Goal: Information Seeking & Learning: Learn about a topic

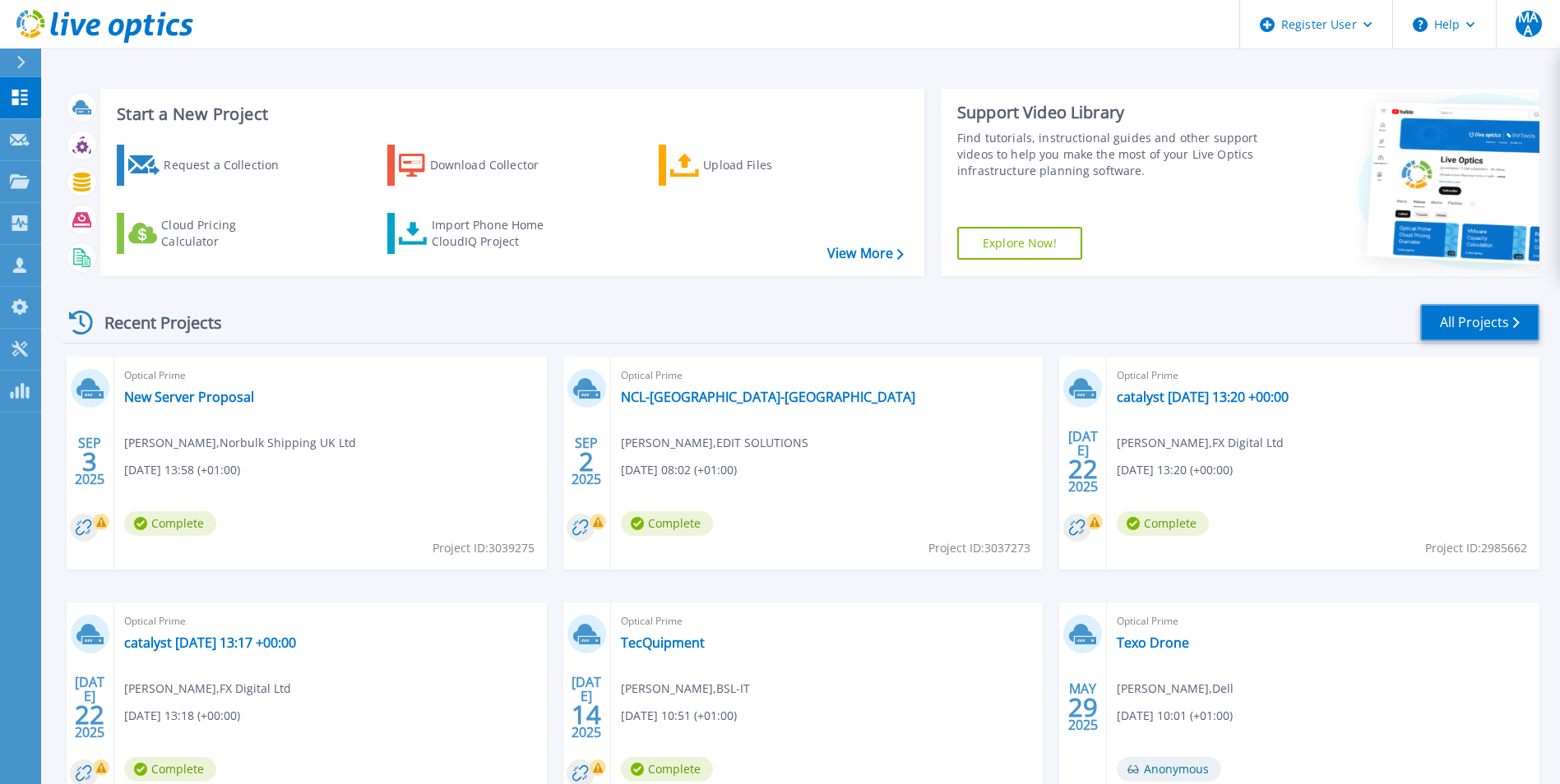
click at [1454, 318] on link "All Projects" at bounding box center [1479, 322] width 119 height 37
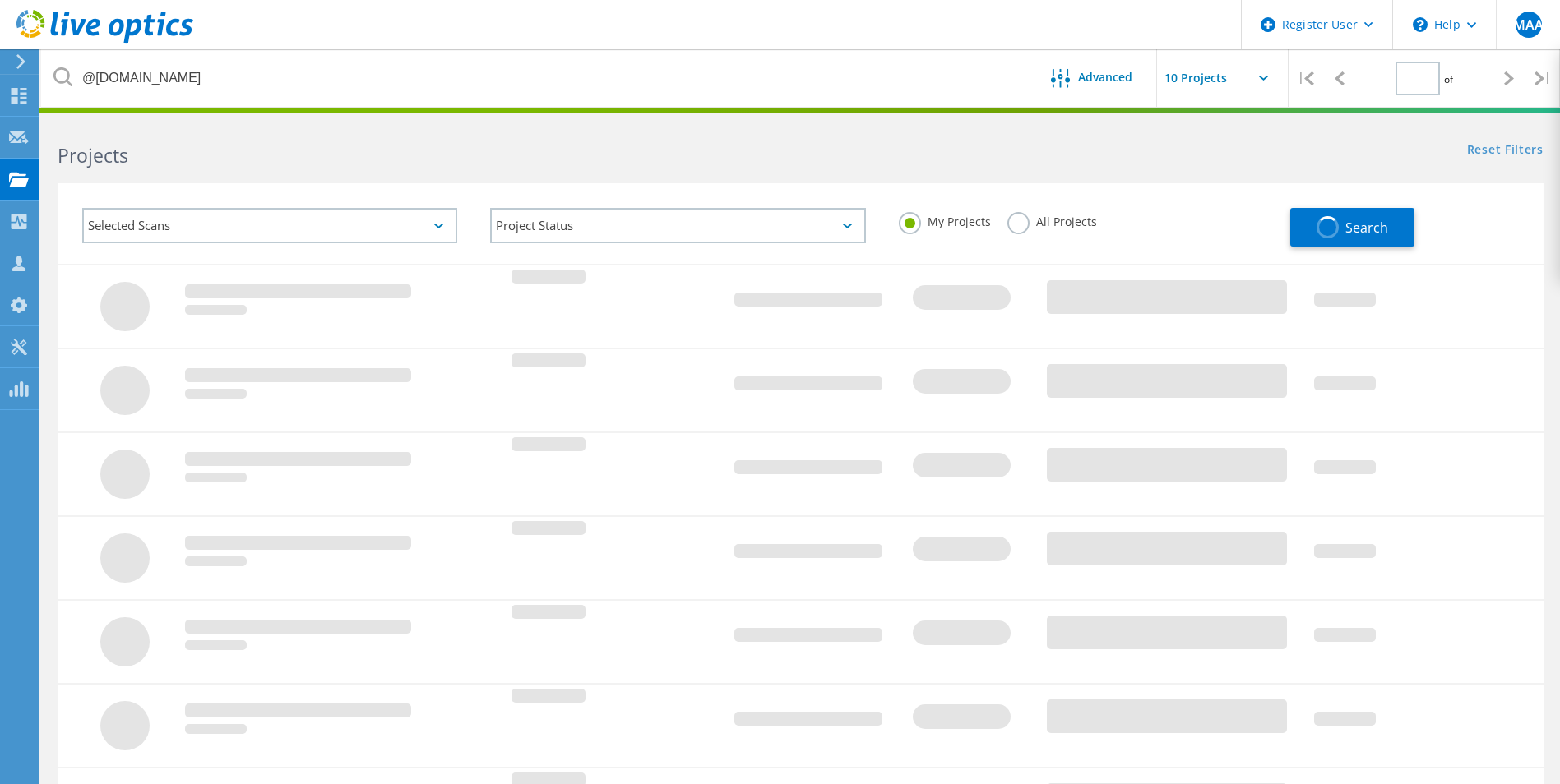
type input "1"
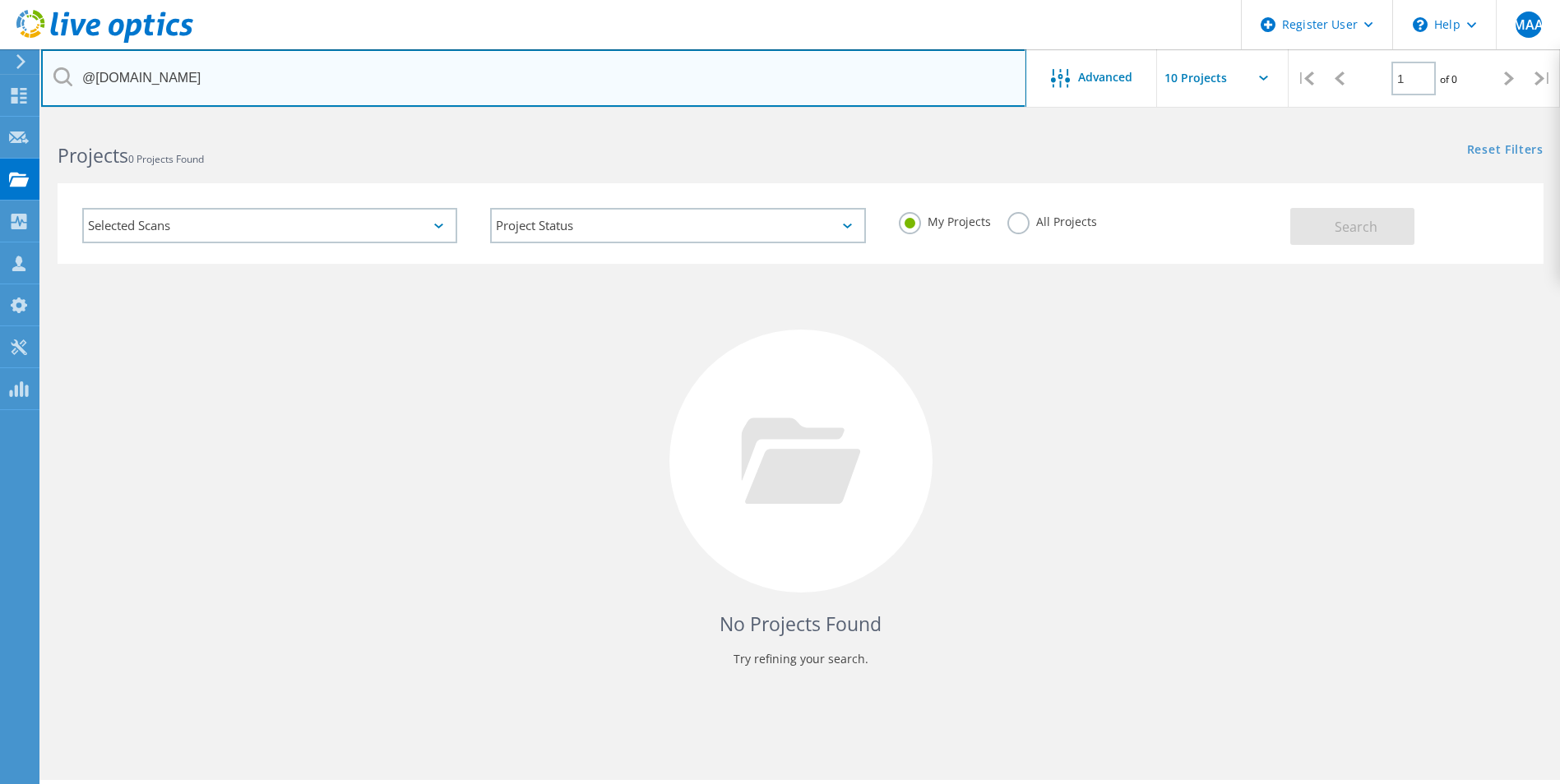
click at [120, 73] on input "@softcat.com" at bounding box center [533, 79] width 985 height 58
paste input "steve.millar@norbulkshipping"
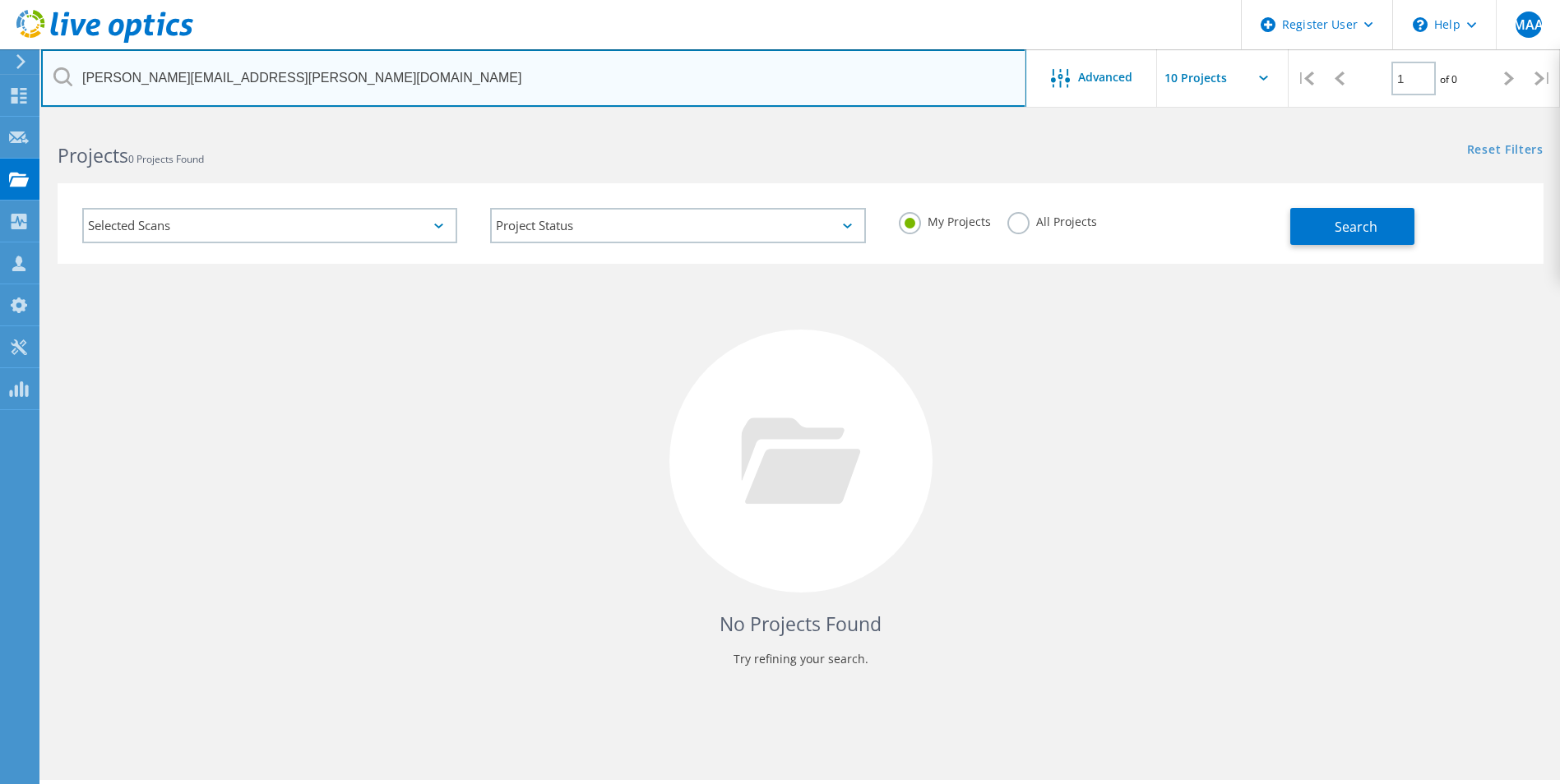
type input "steve.millar@norbulkshipping.com"
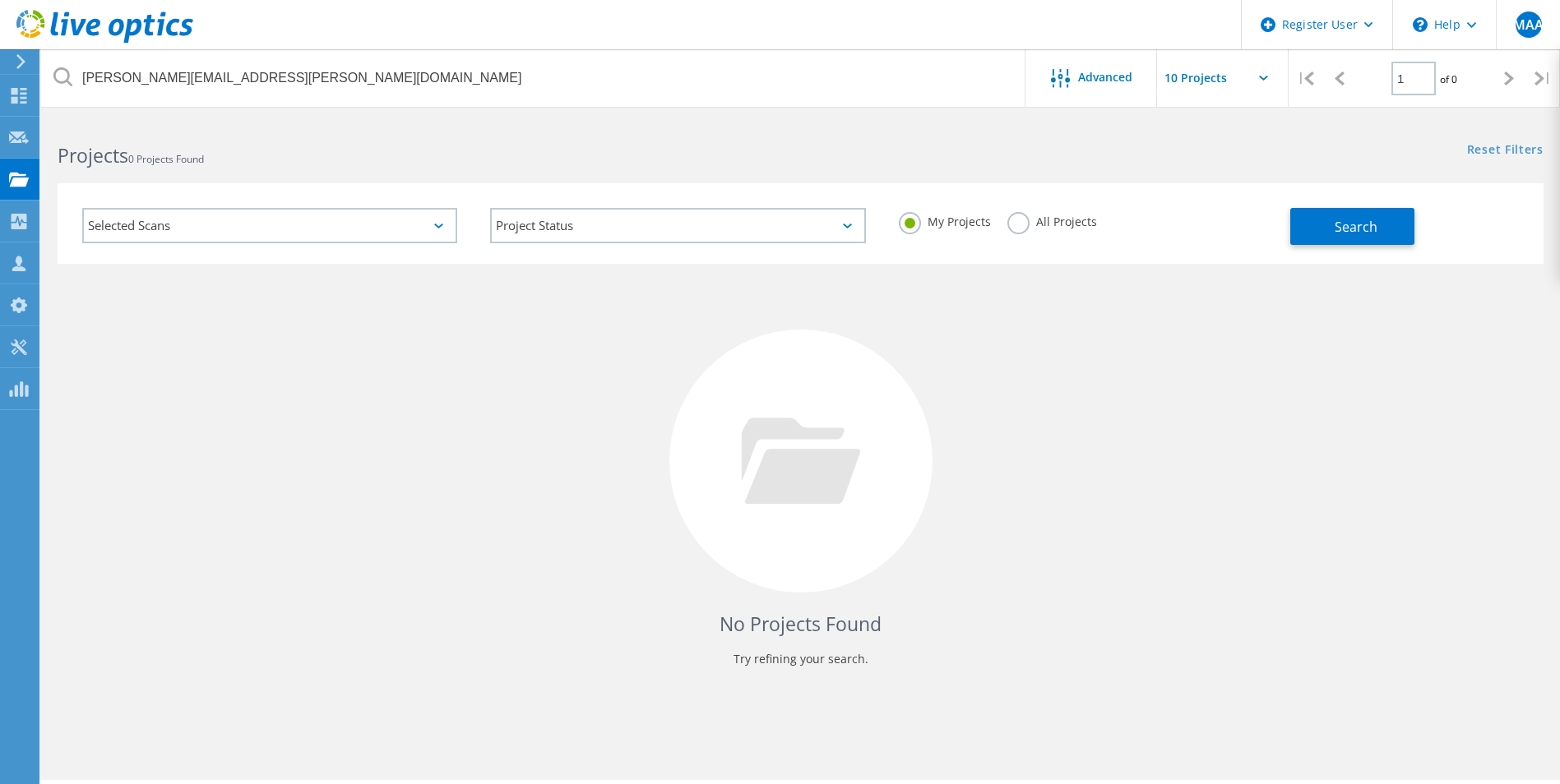
click at [1030, 222] on label "All Projects" at bounding box center [1052, 220] width 90 height 16
click at [0, 0] on input "All Projects" at bounding box center [0, 0] width 0 height 0
click at [1354, 224] on span "Search" at bounding box center [1355, 227] width 43 height 18
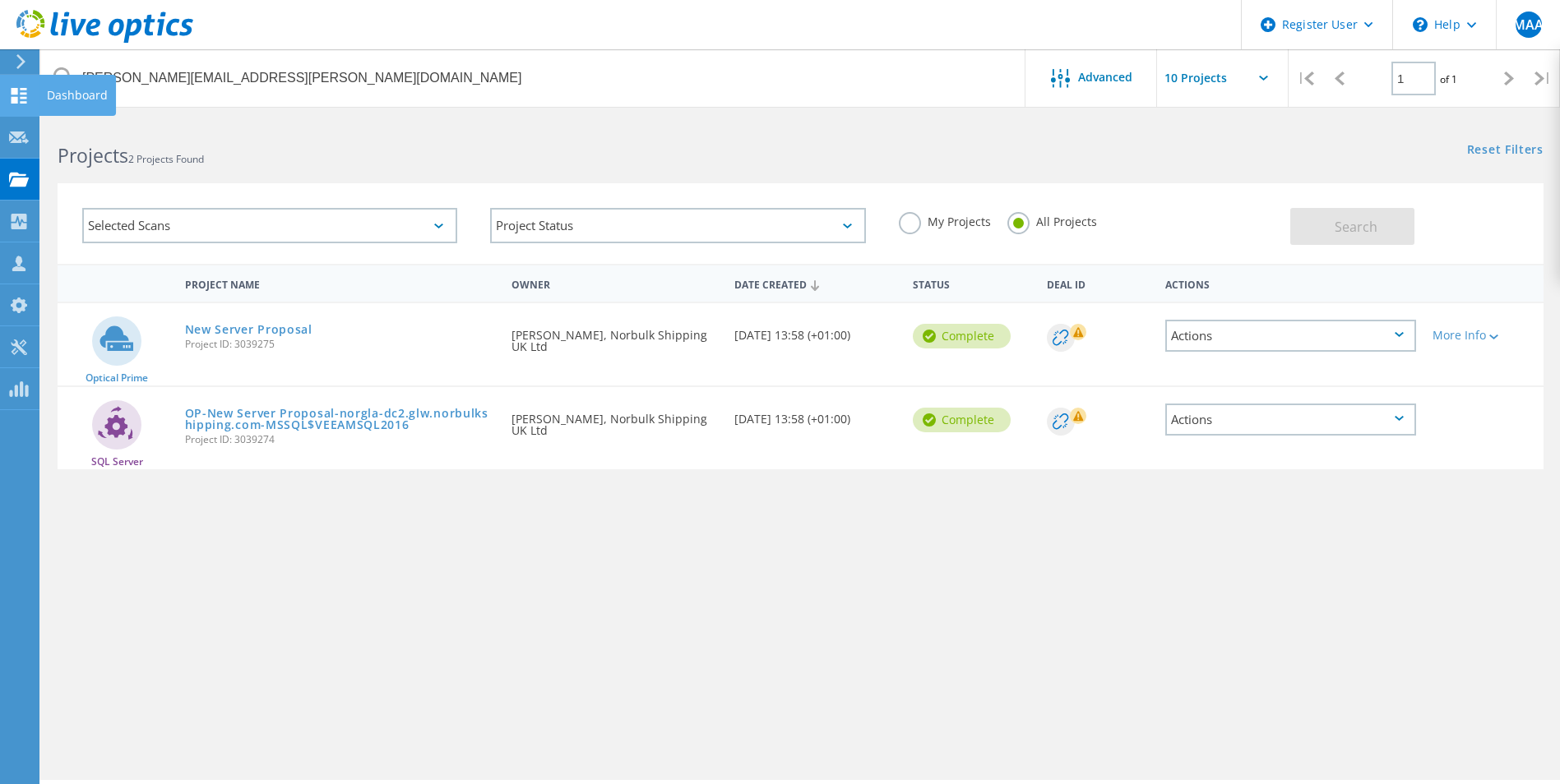
click at [11, 88] on icon at bounding box center [19, 96] width 20 height 16
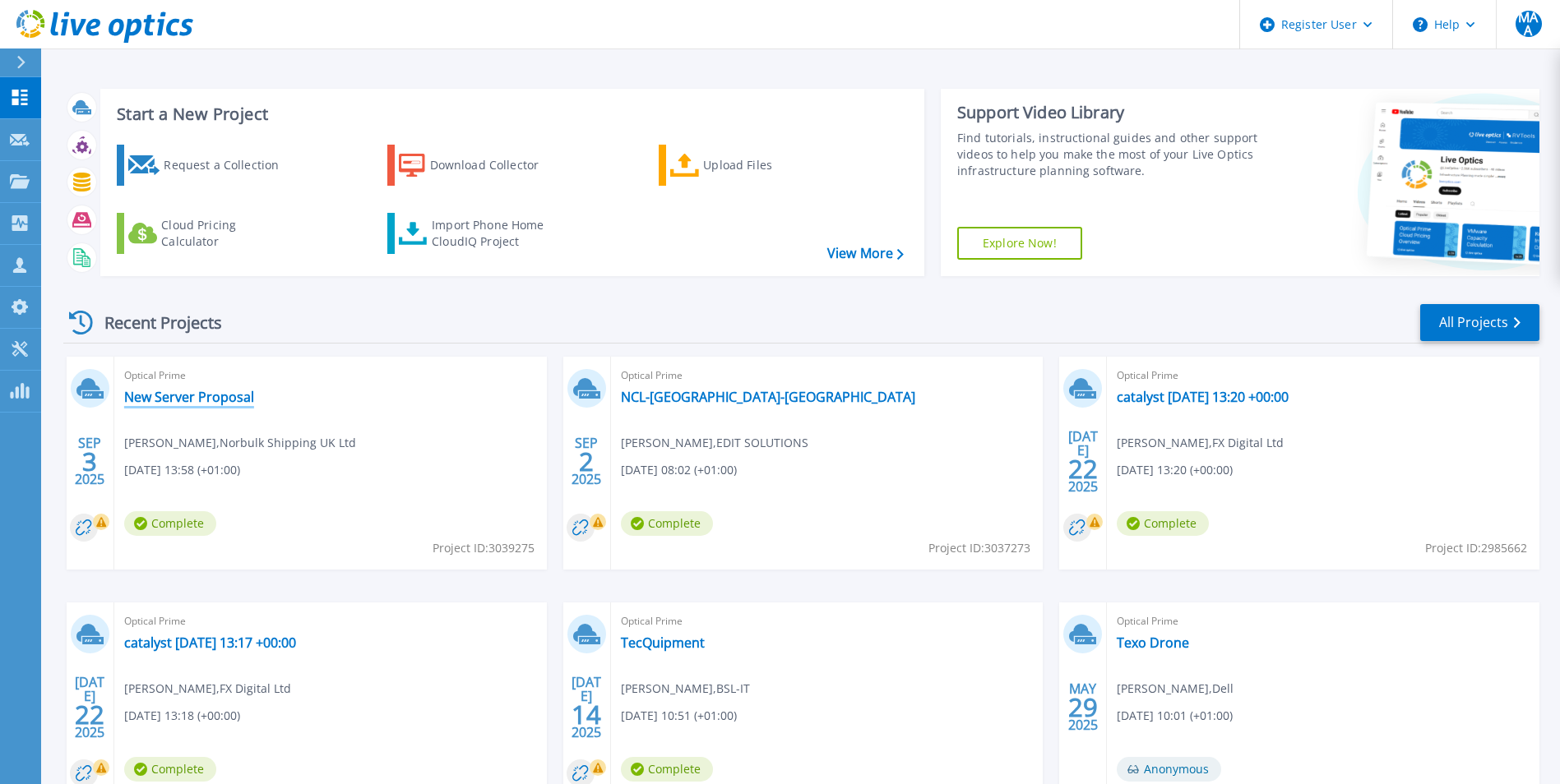
click at [230, 399] on link "New Server Proposal" at bounding box center [189, 397] width 129 height 17
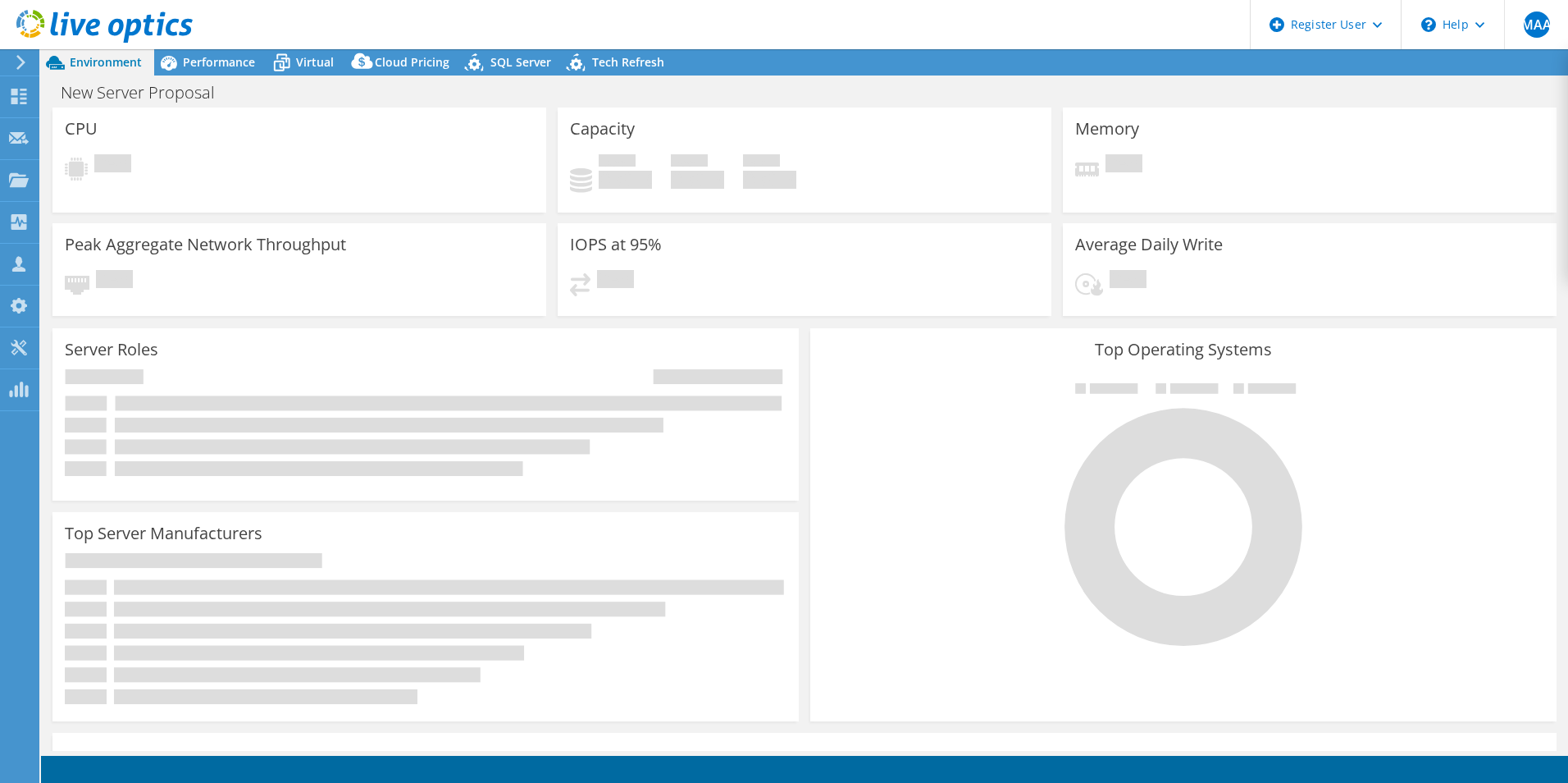
select select "EULondon"
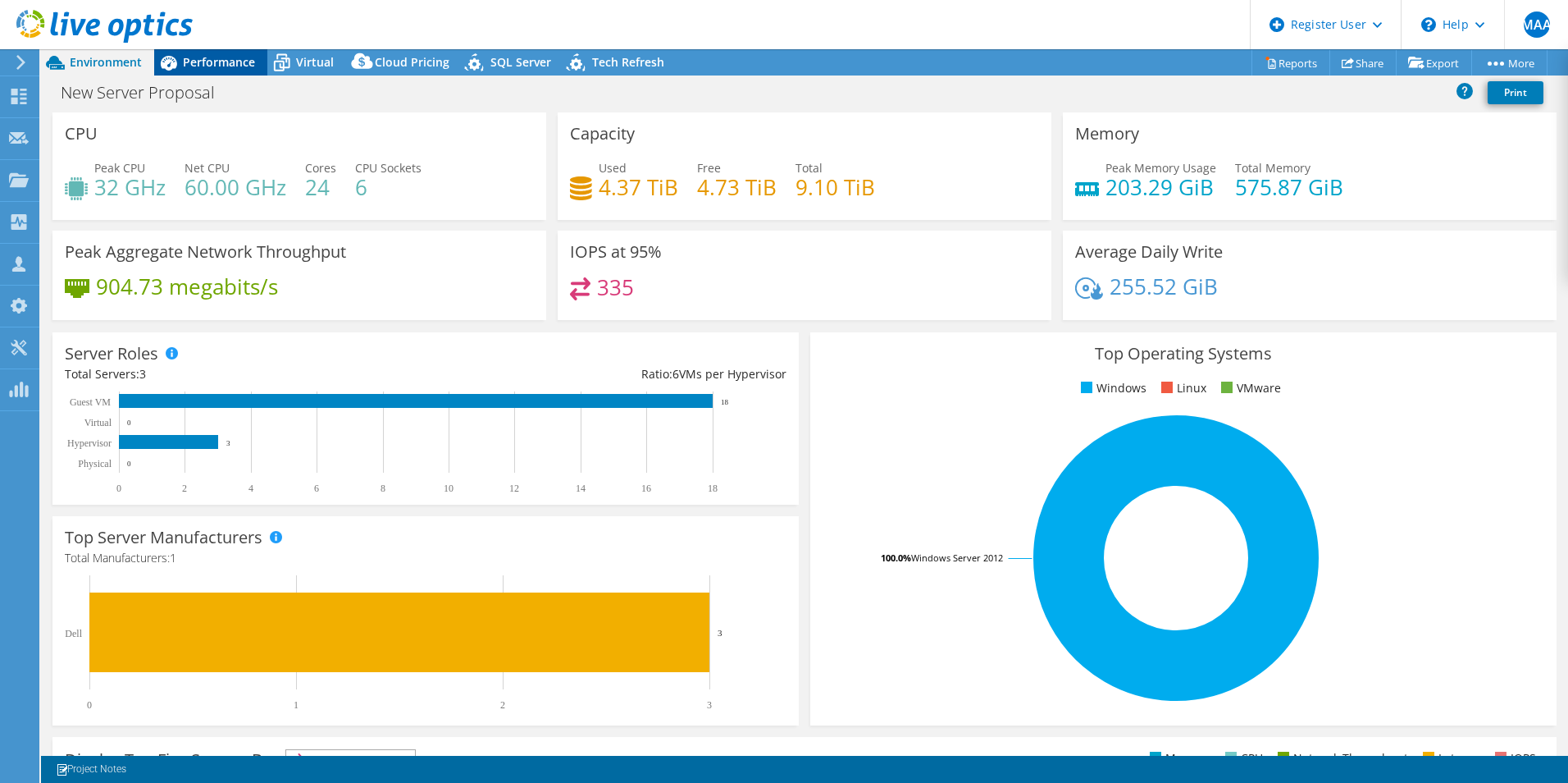
click at [201, 67] on span "Performance" at bounding box center [218, 63] width 72 height 16
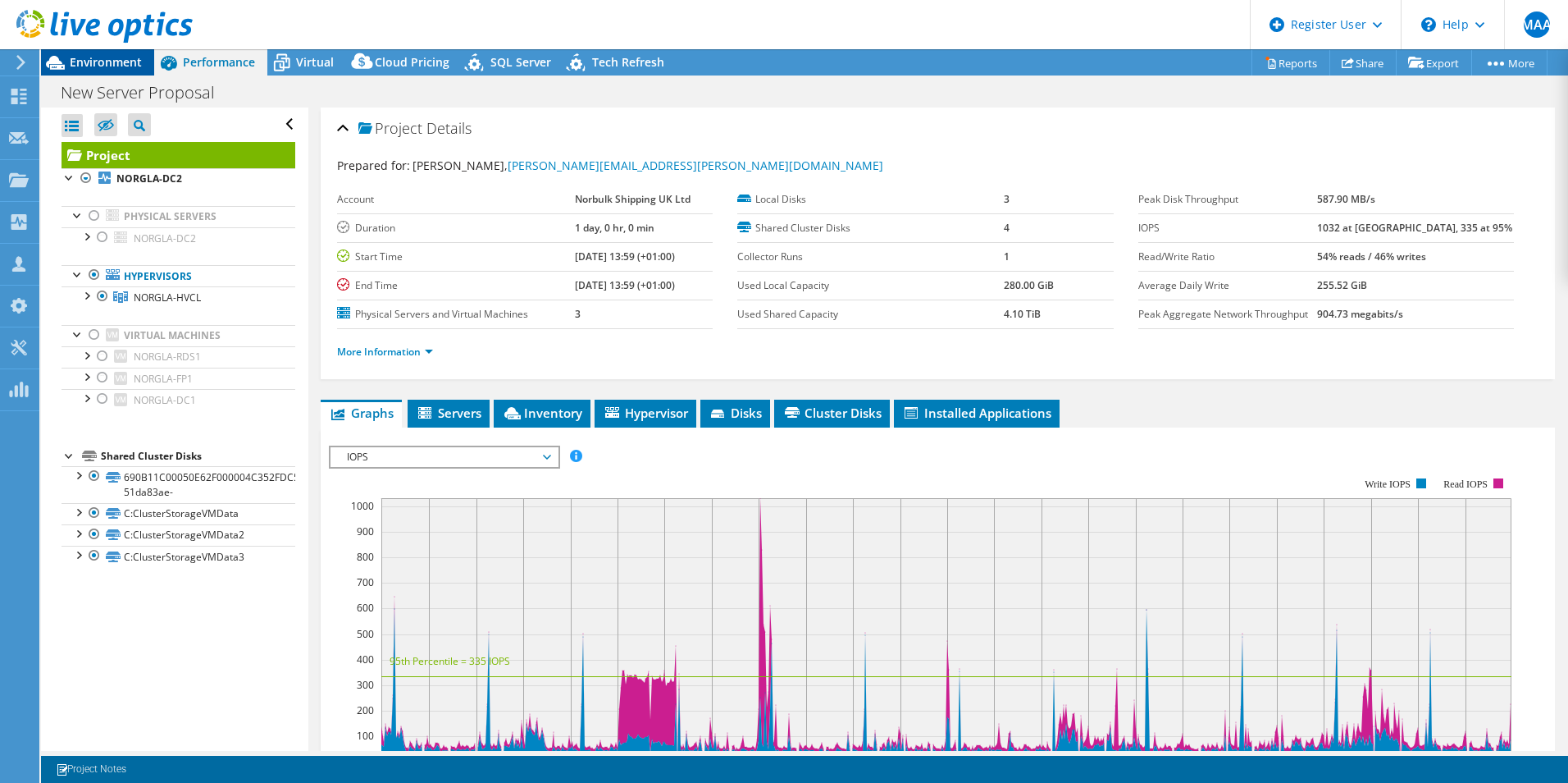
click at [99, 64] on span "Environment" at bounding box center [105, 63] width 72 height 16
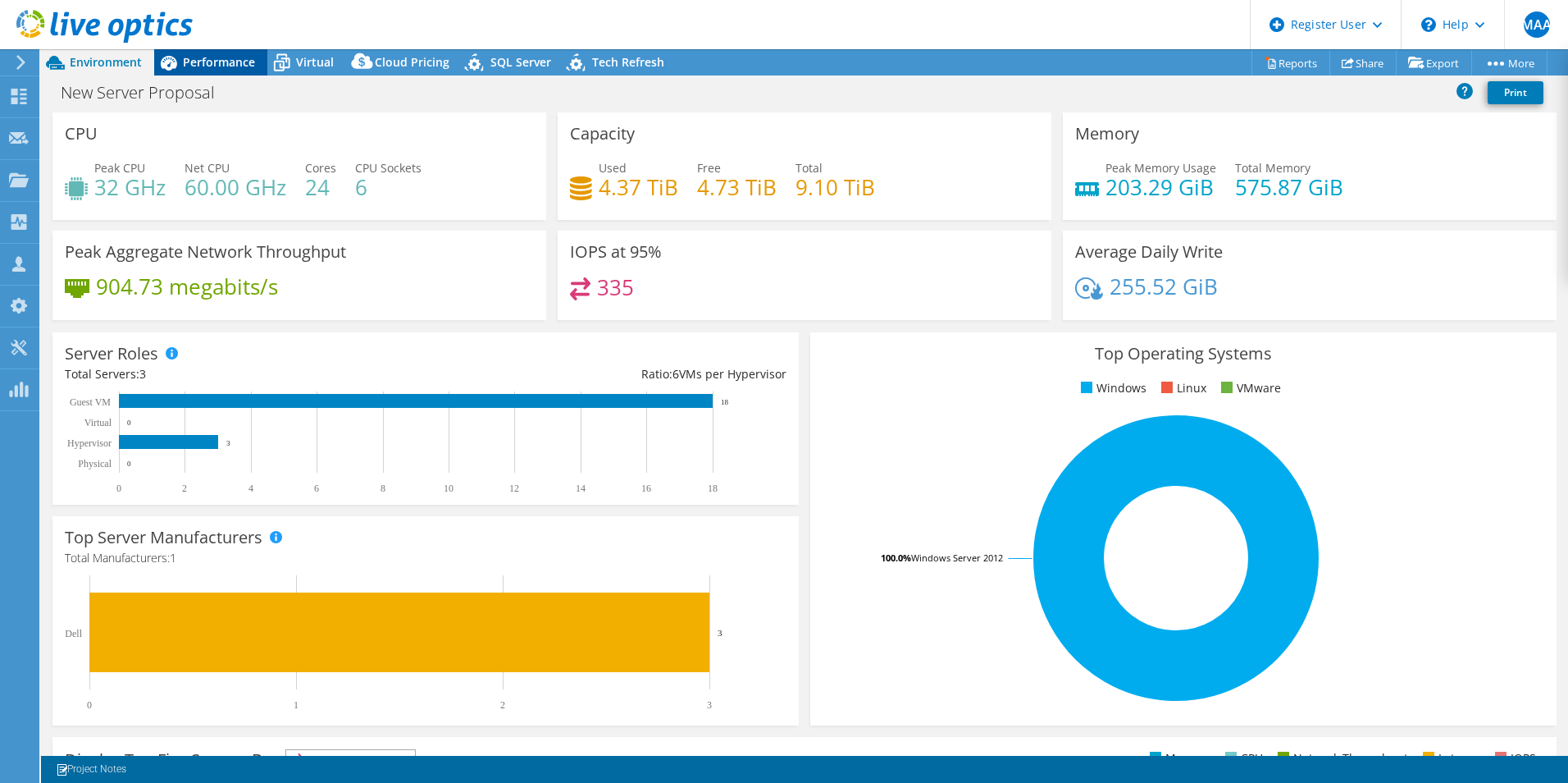
click at [196, 59] on span "Performance" at bounding box center [218, 63] width 72 height 16
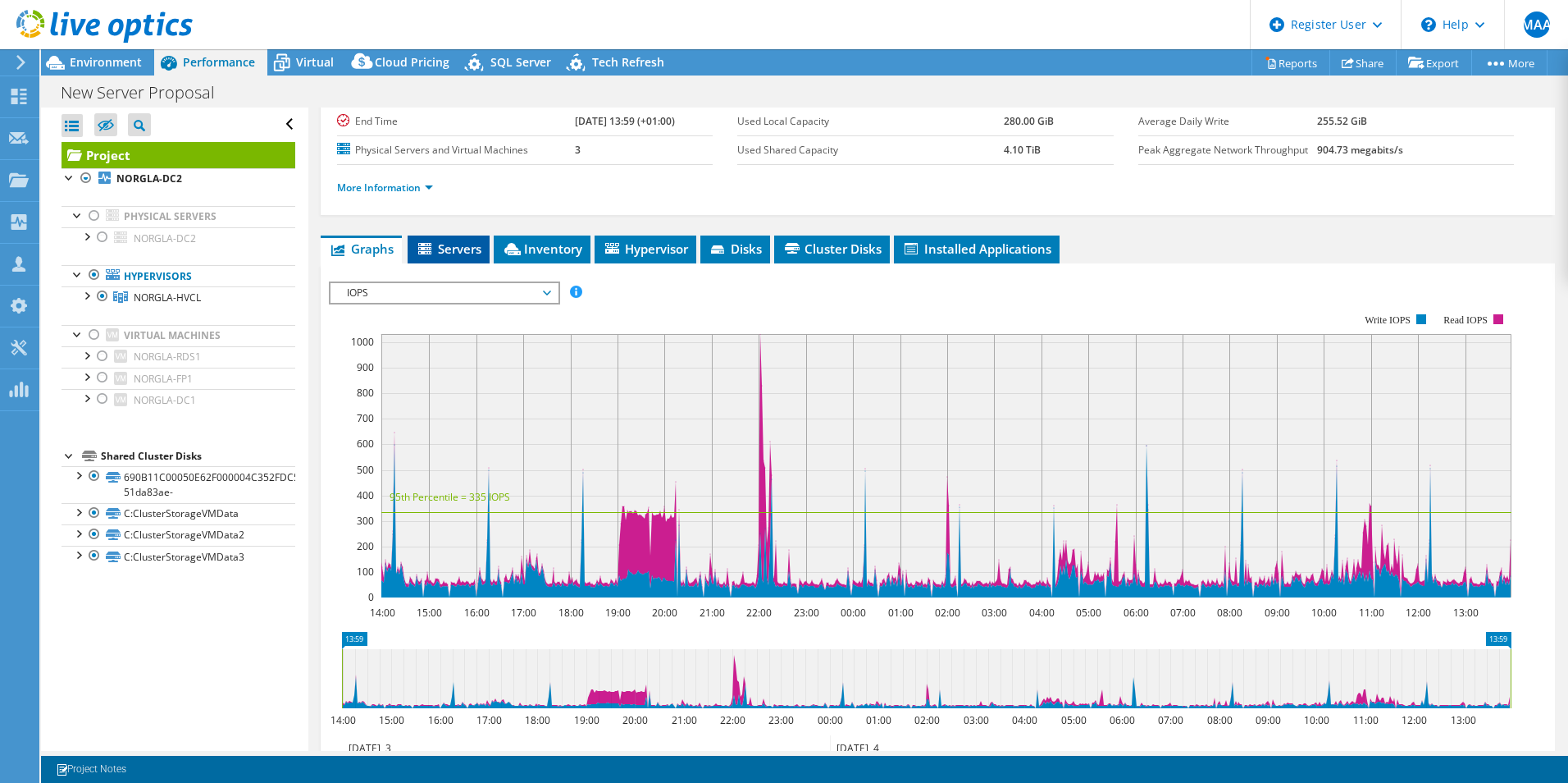
click at [452, 248] on span "Servers" at bounding box center [449, 248] width 66 height 17
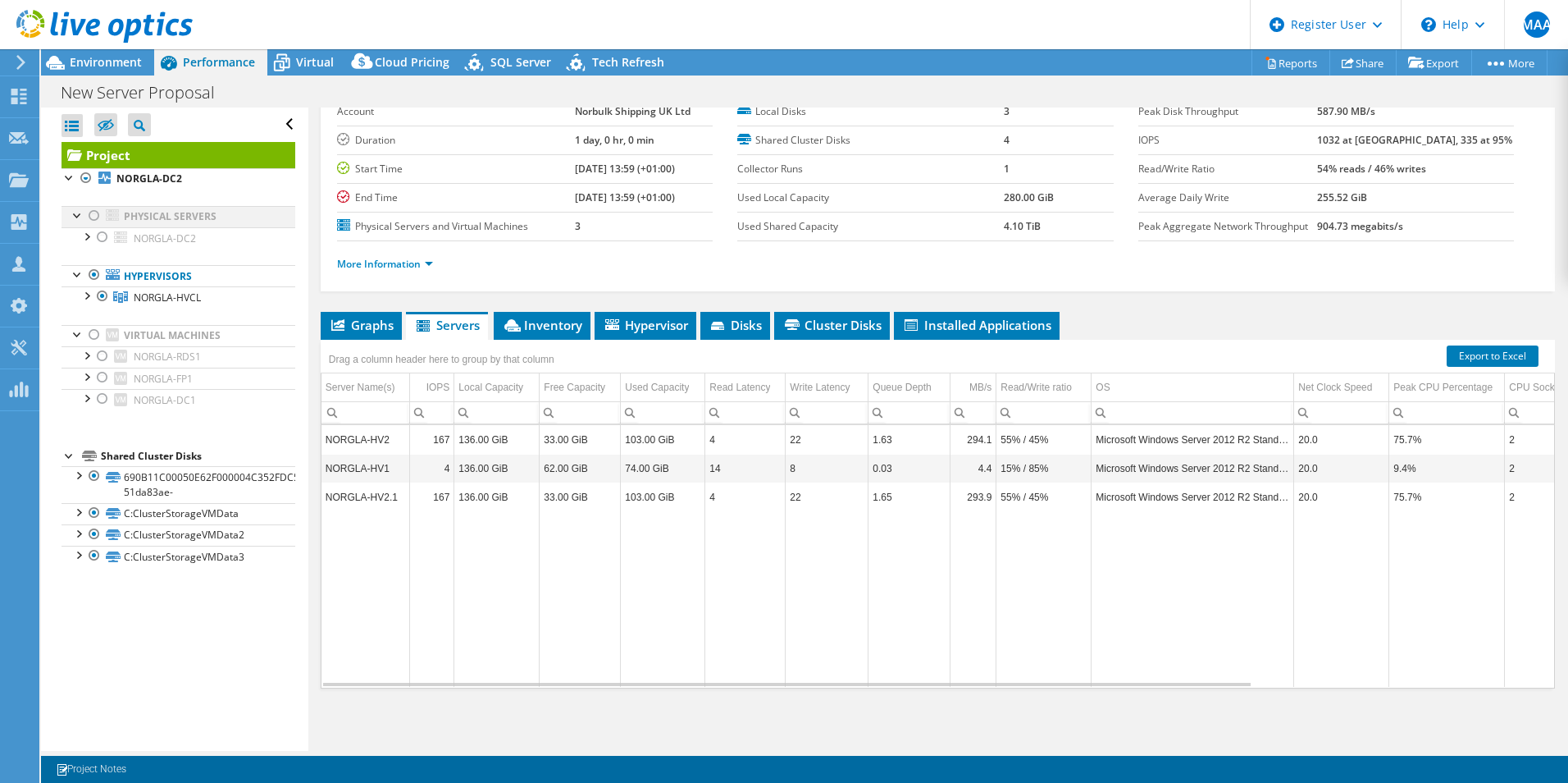
click at [93, 215] on div at bounding box center [94, 216] width 17 height 20
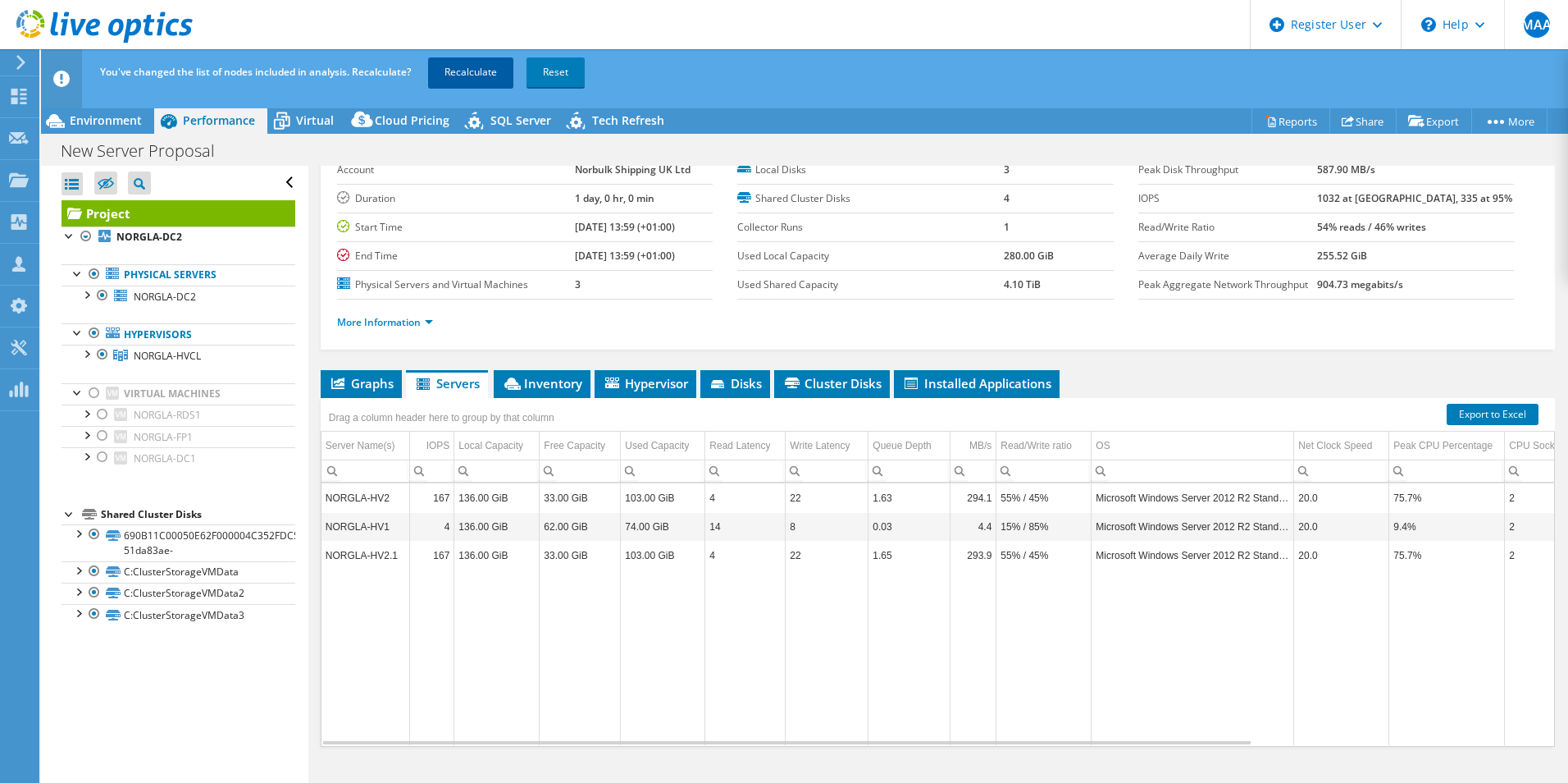
click at [485, 73] on link "Recalculate" at bounding box center [471, 73] width 85 height 30
click at [93, 393] on div at bounding box center [94, 393] width 17 height 20
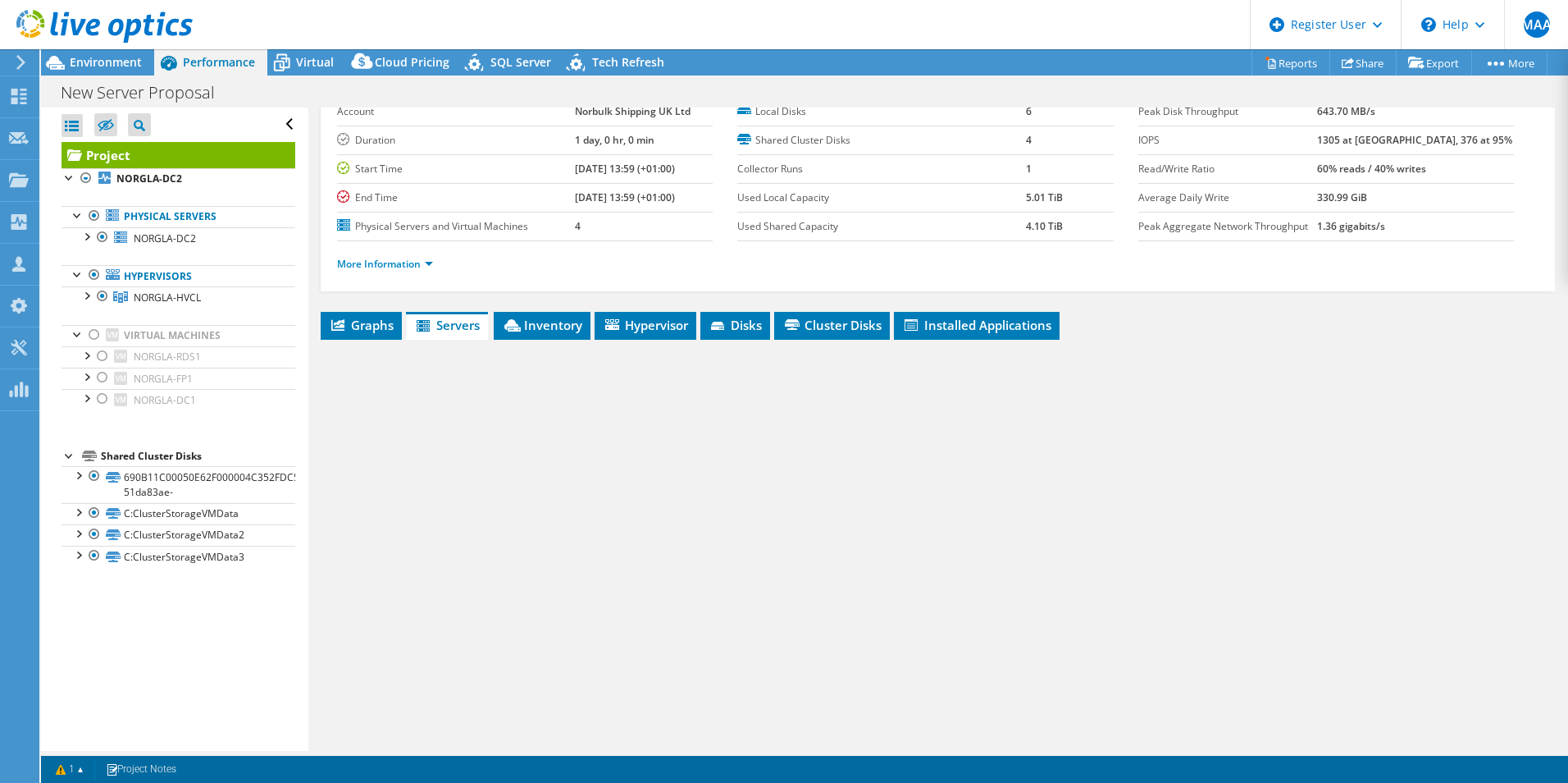
click at [90, 334] on div at bounding box center [94, 335] width 17 height 20
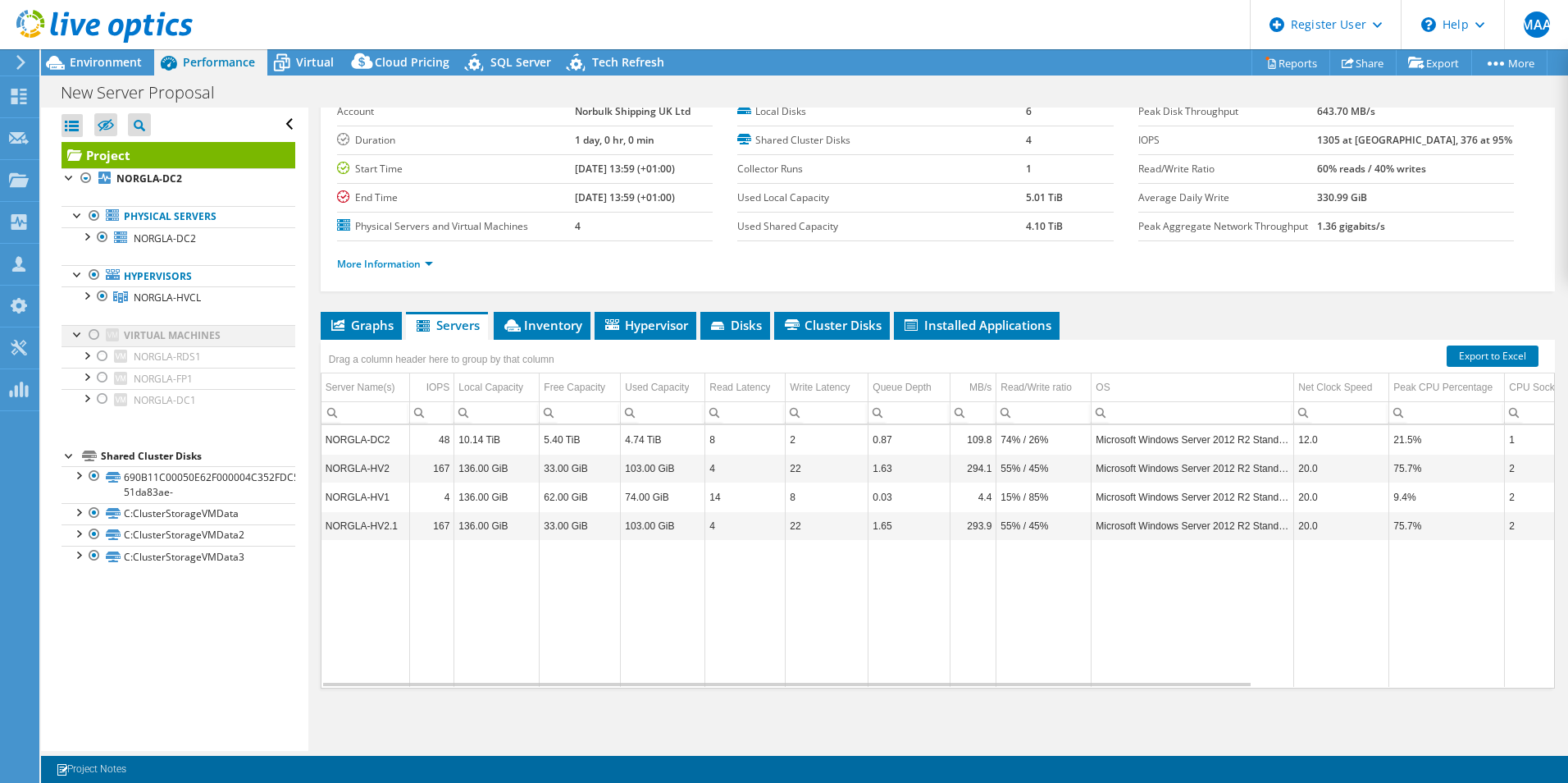
click at [92, 336] on div at bounding box center [94, 335] width 17 height 20
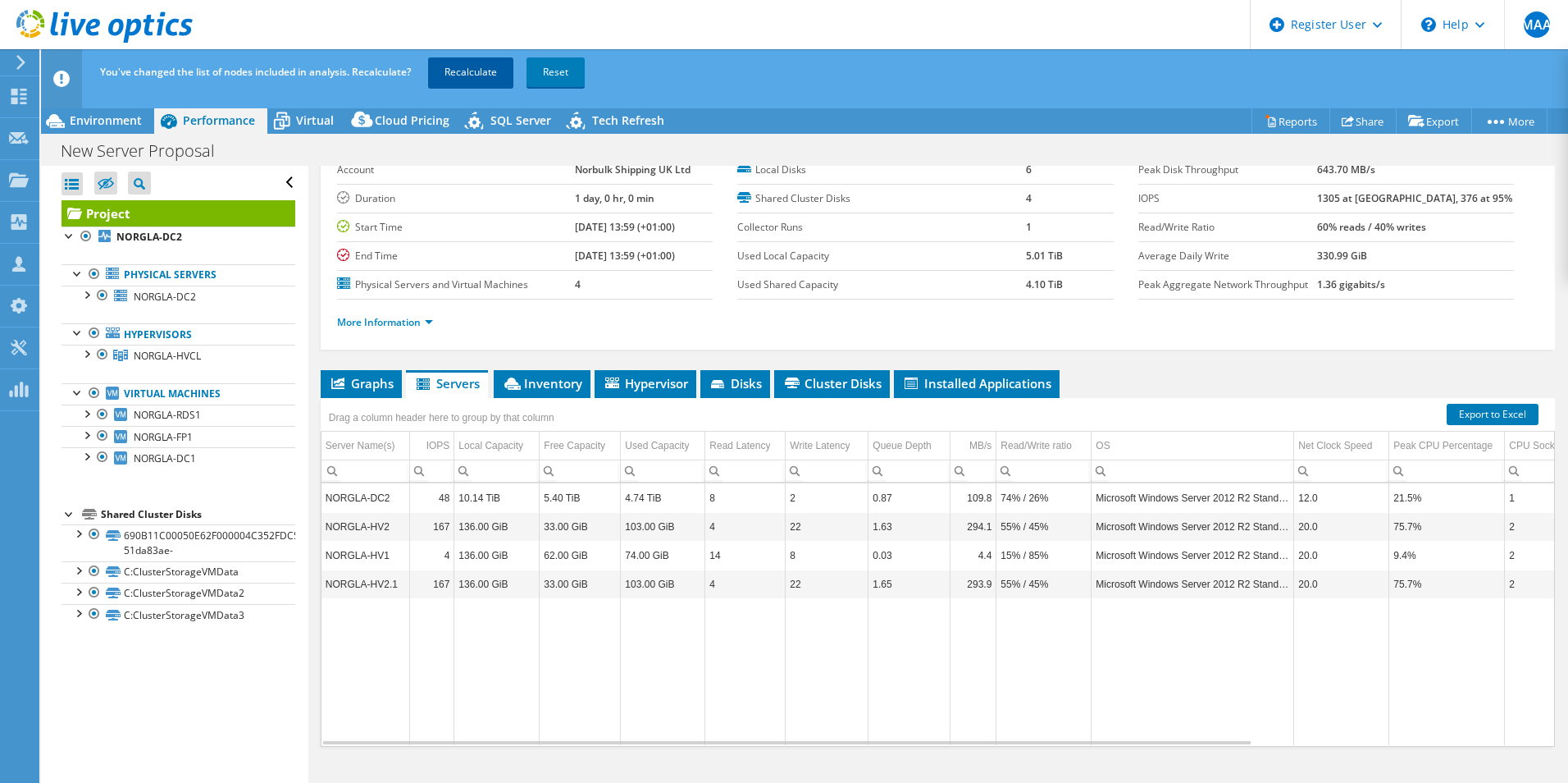
click at [474, 63] on link "Recalculate" at bounding box center [471, 73] width 85 height 30
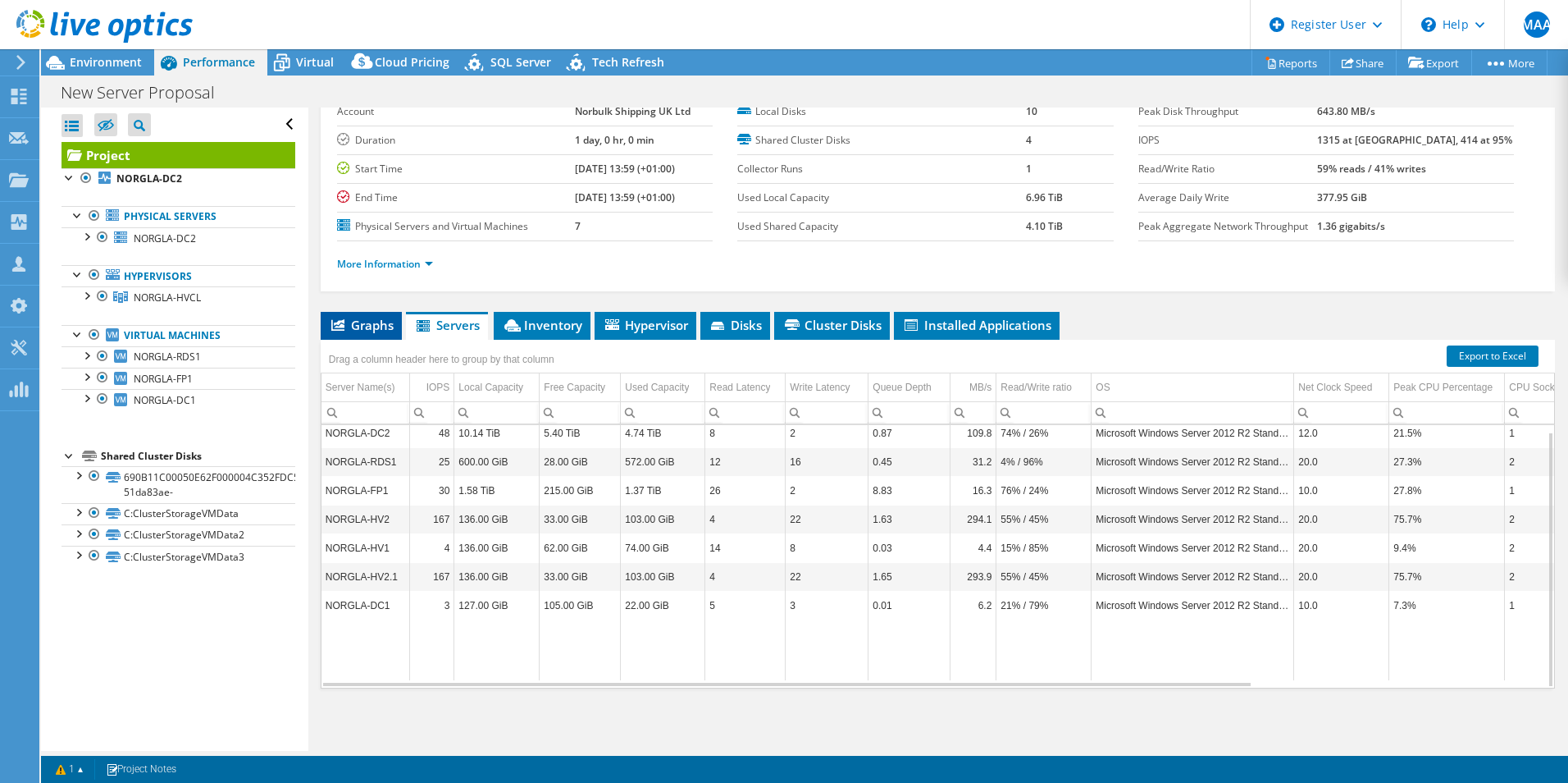
click at [351, 337] on li "Graphs" at bounding box center [361, 326] width 81 height 28
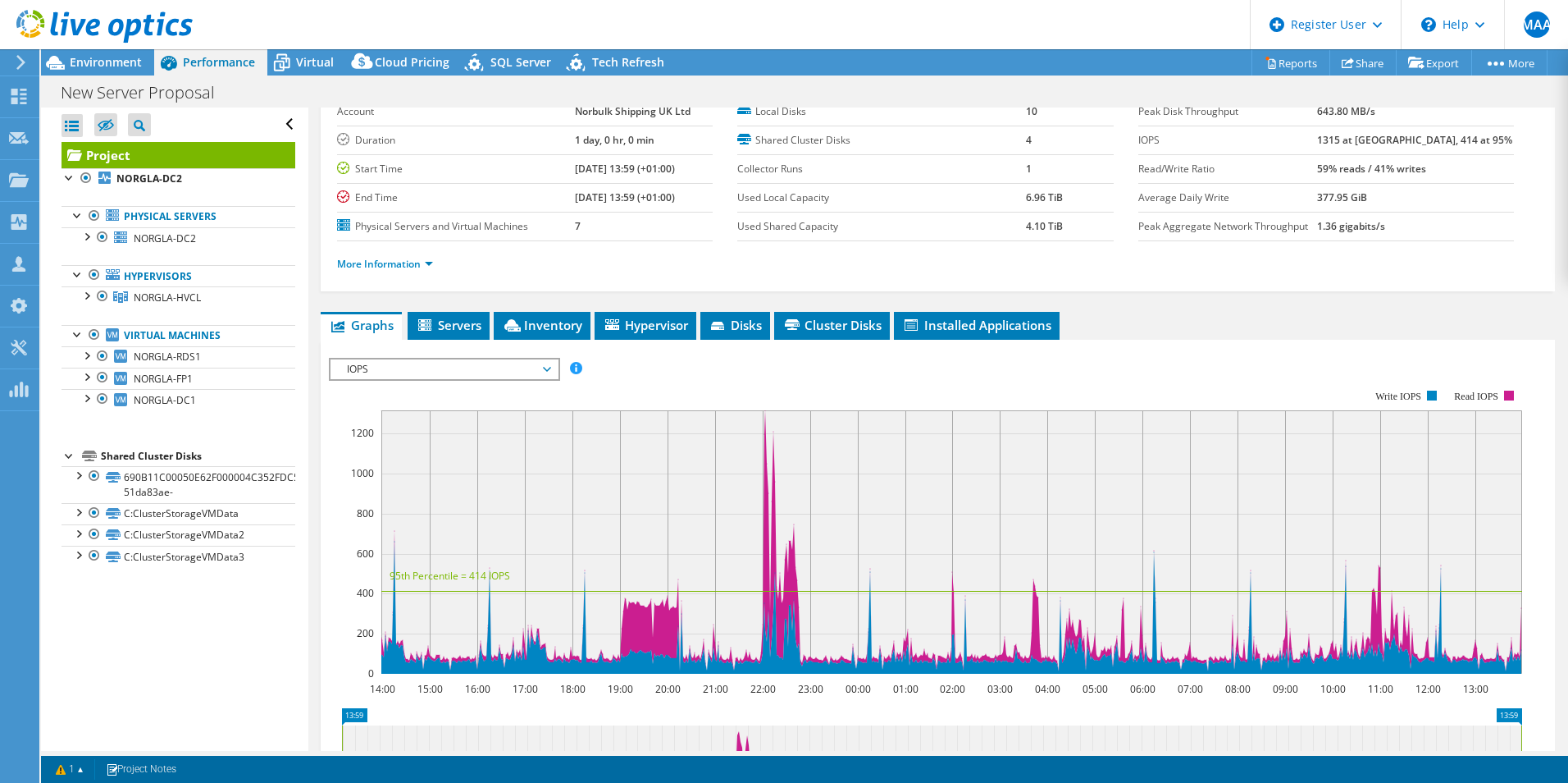
click at [441, 368] on span "IOPS" at bounding box center [444, 370] width 211 height 20
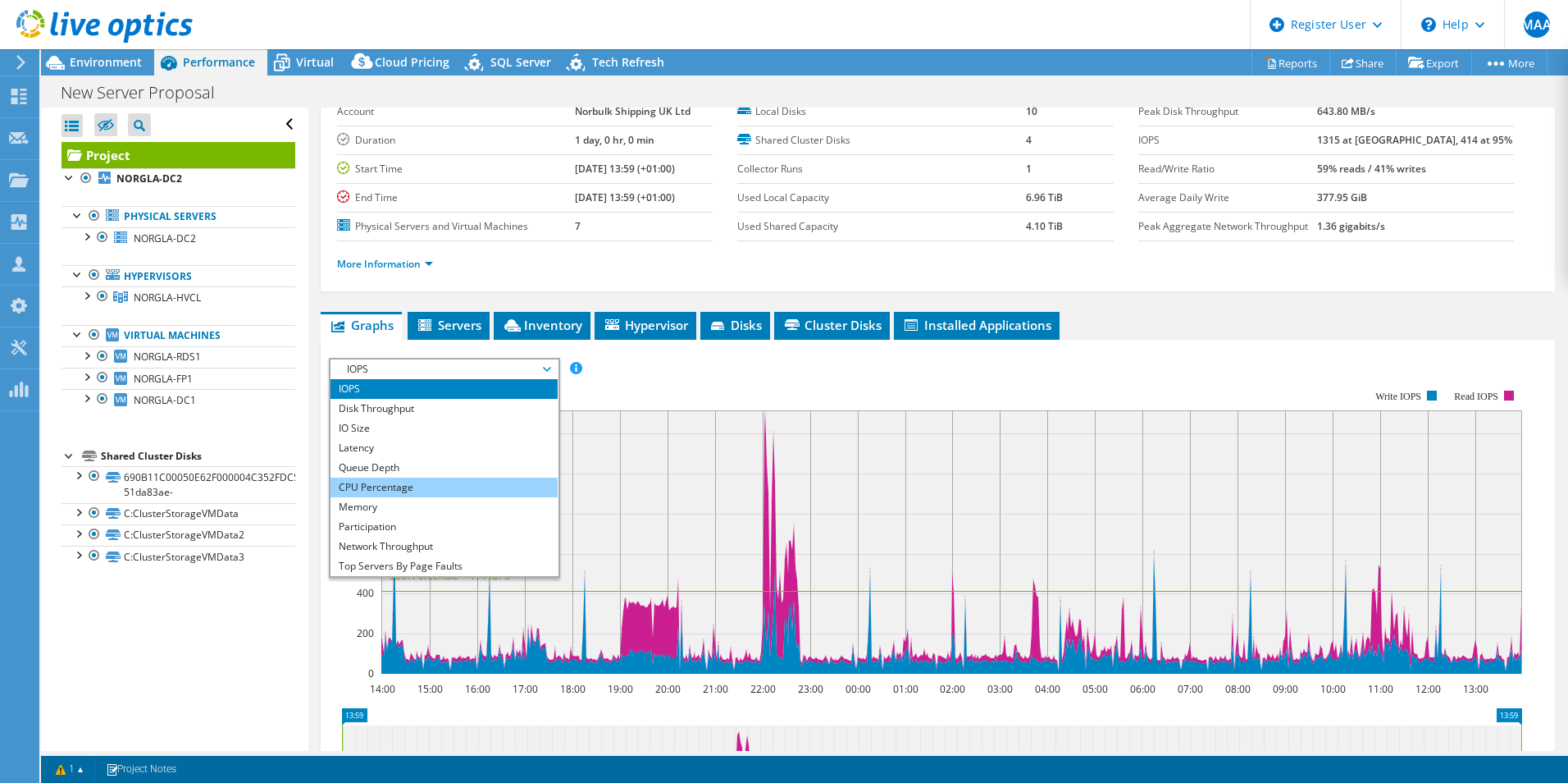
click at [398, 480] on li "CPU Percentage" at bounding box center [444, 488] width 227 height 20
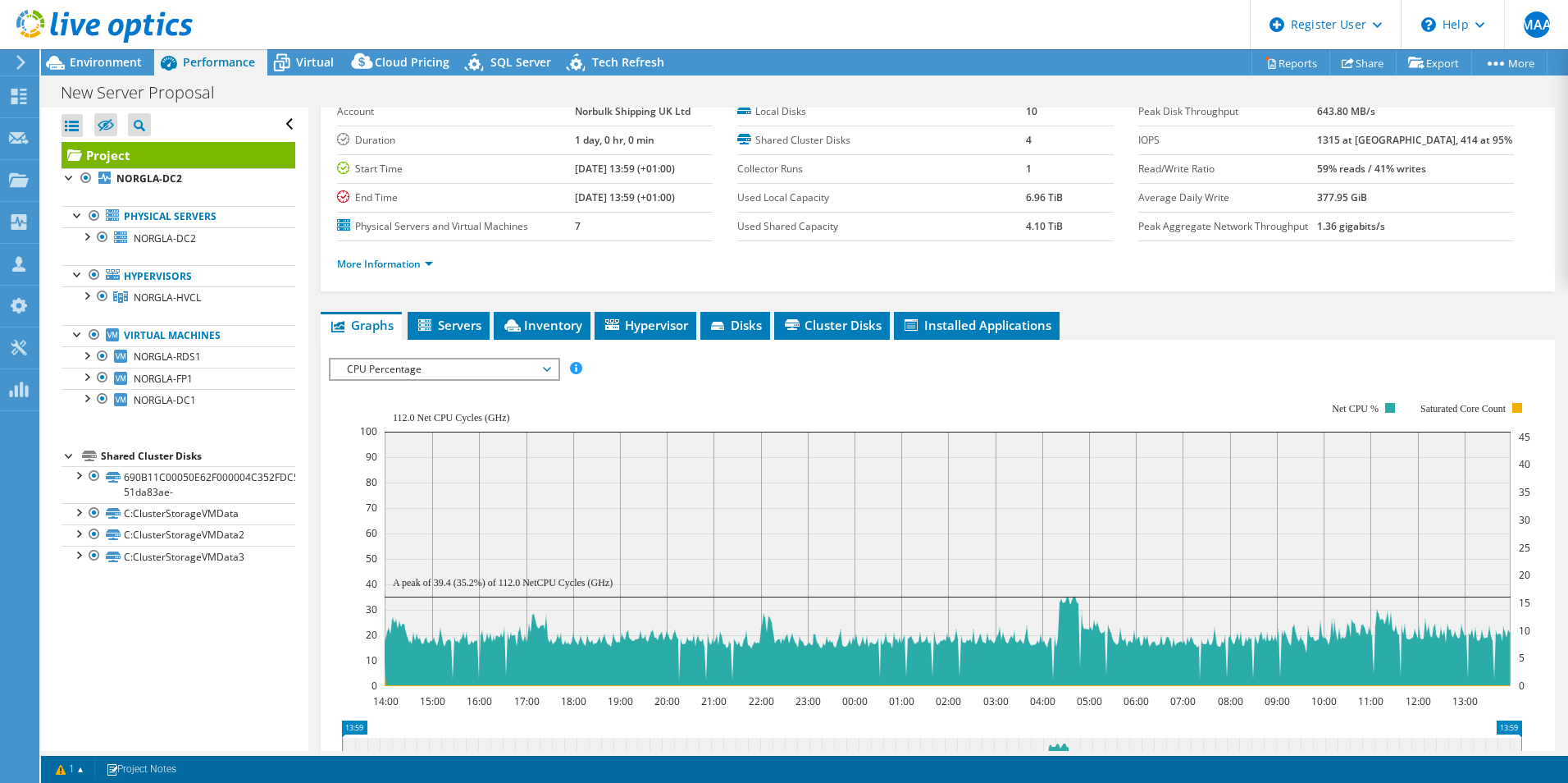
click at [430, 371] on span "CPU Percentage" at bounding box center [444, 370] width 211 height 20
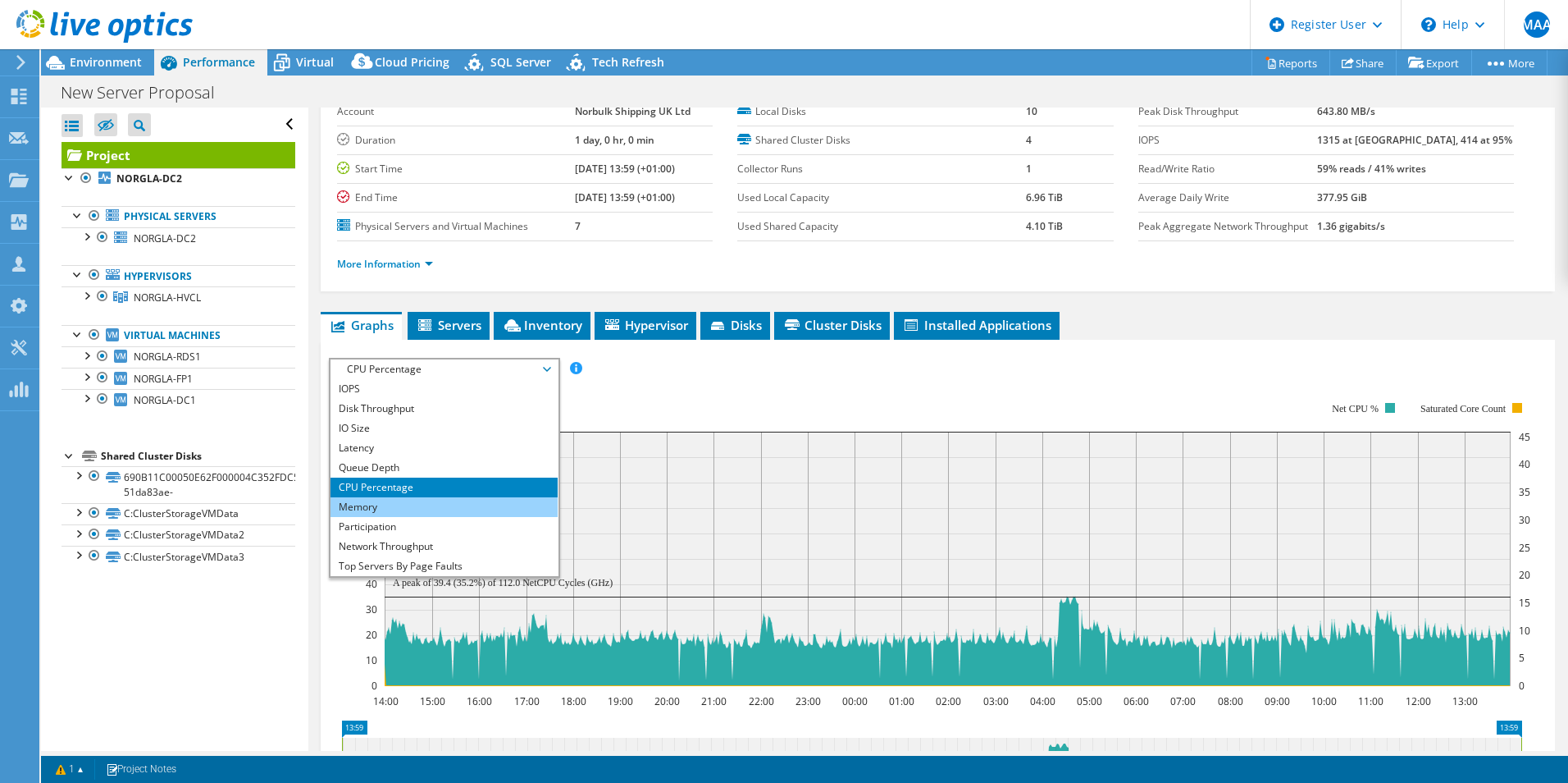
click at [404, 504] on li "Memory" at bounding box center [444, 508] width 227 height 20
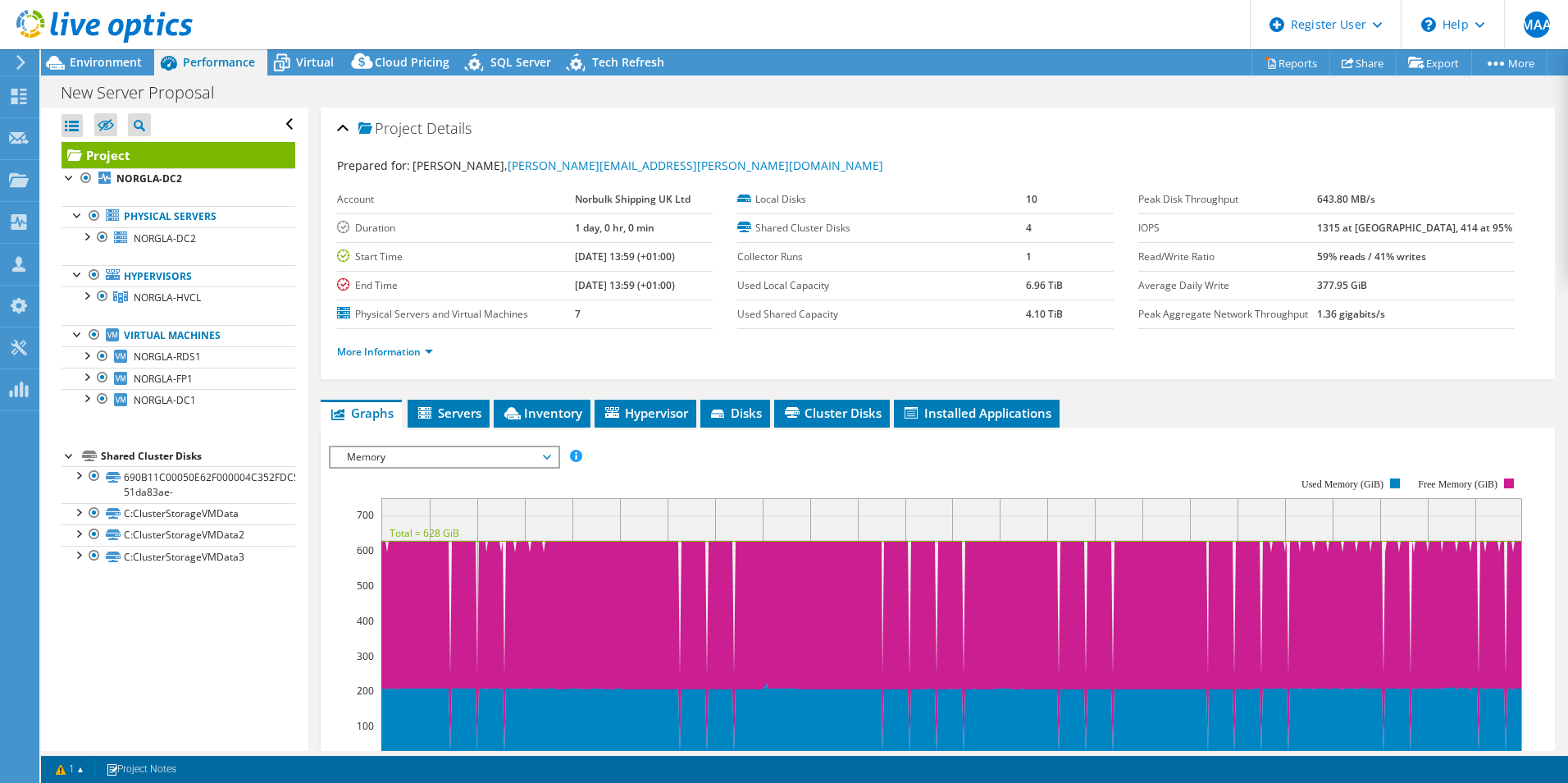
scroll to position [82, 0]
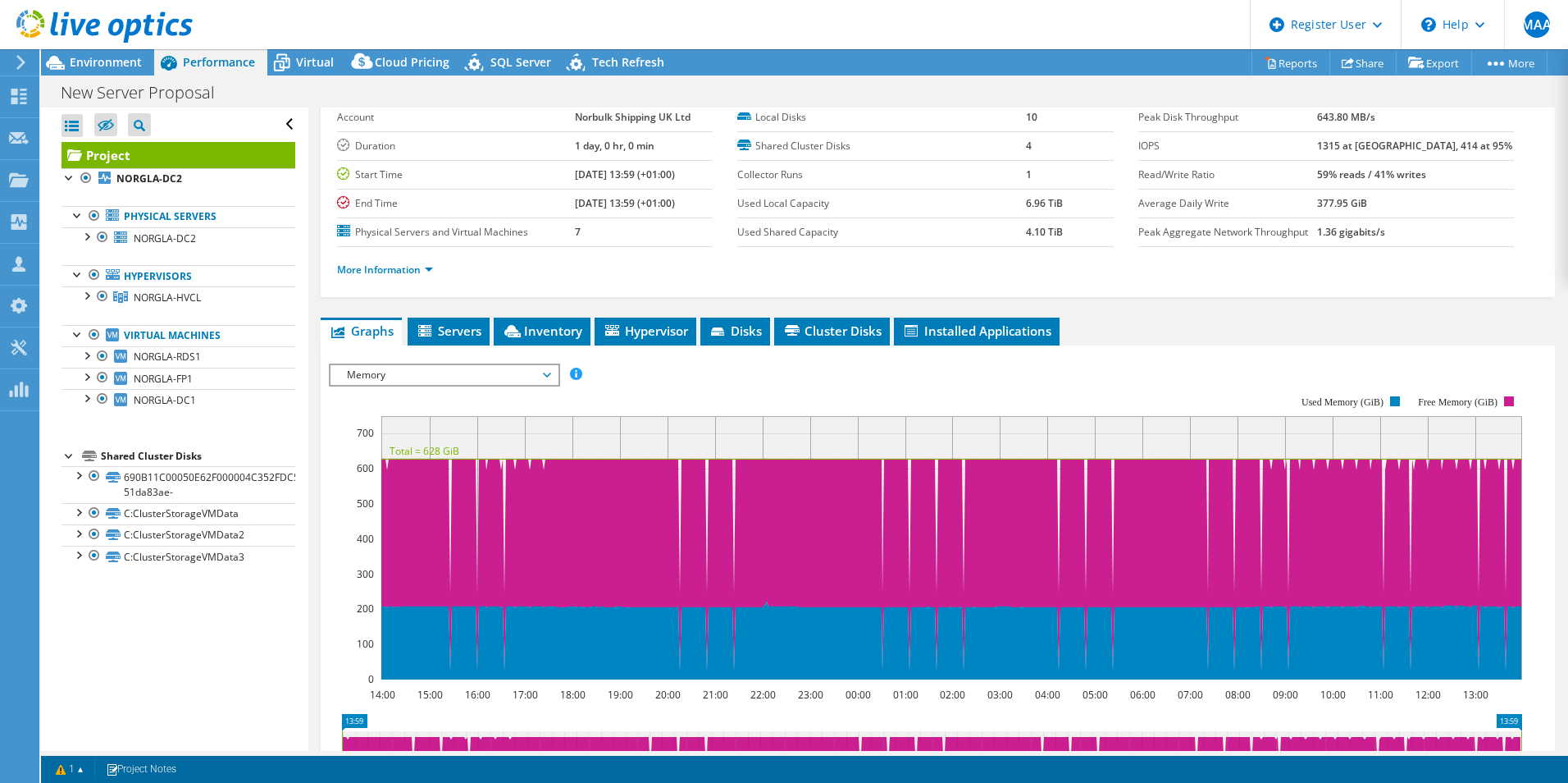
click at [421, 385] on span "Memory" at bounding box center [444, 376] width 211 height 20
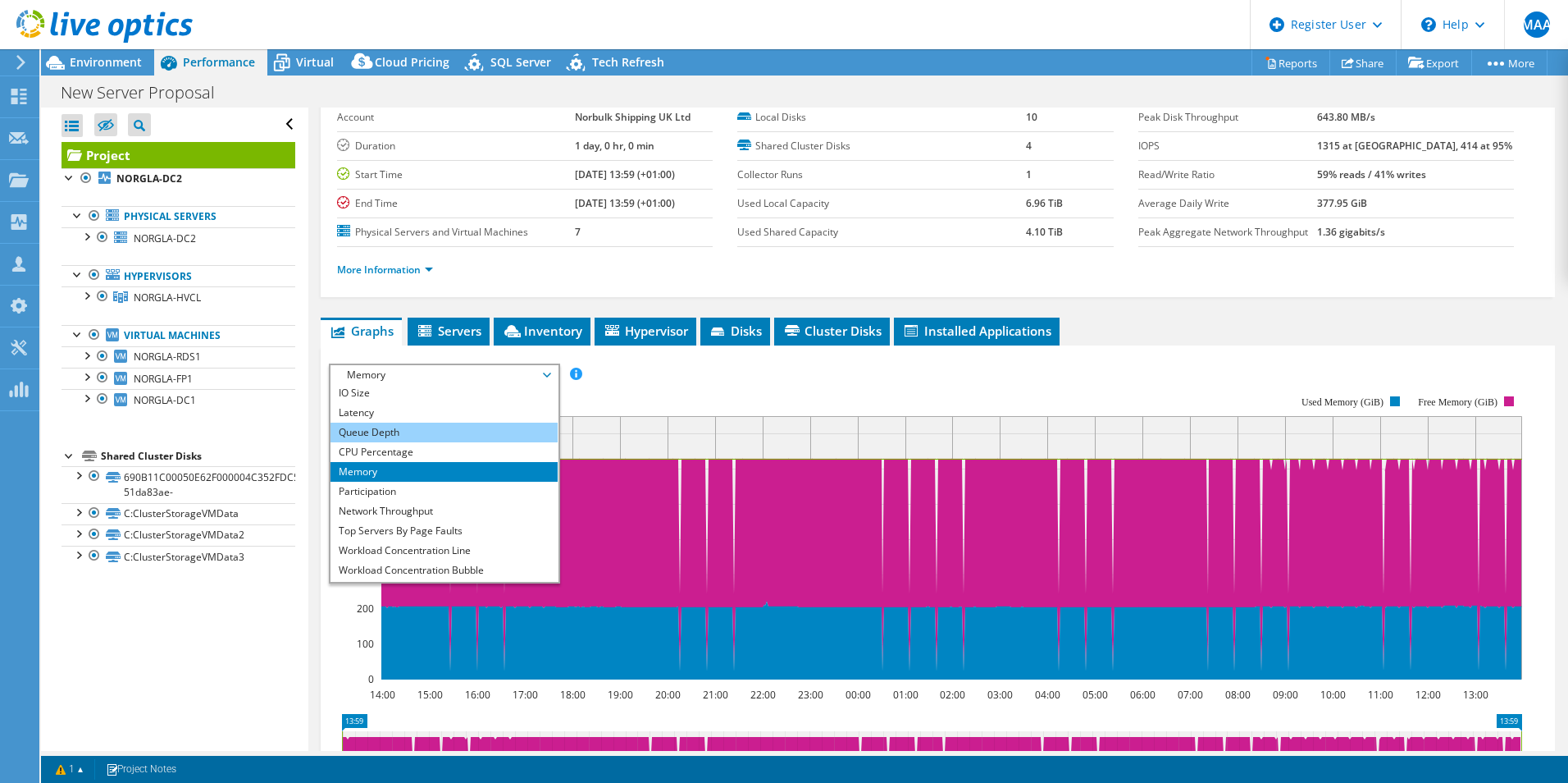
scroll to position [59, 0]
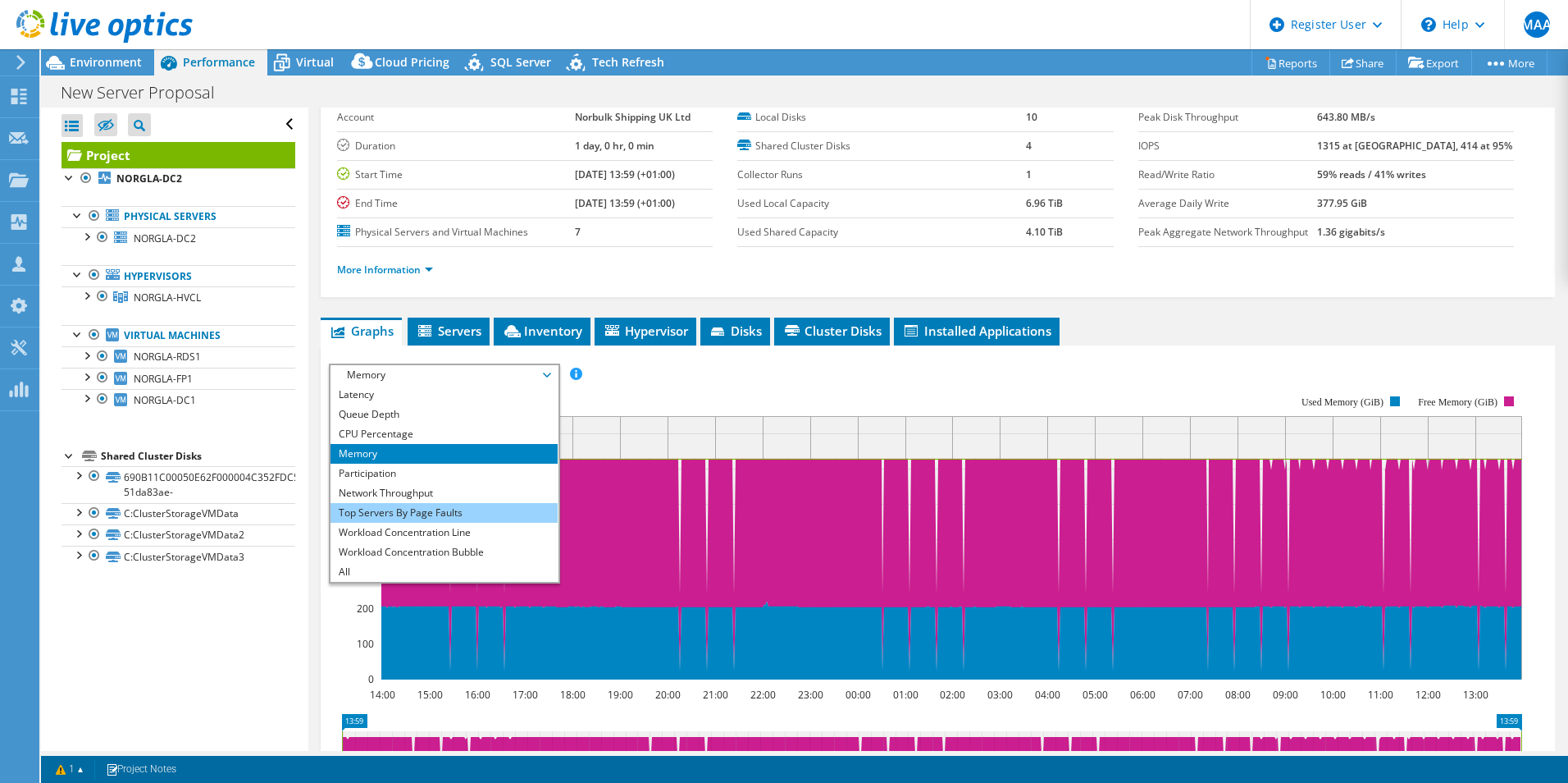
click at [398, 506] on li "Top Servers By Page Faults" at bounding box center [444, 513] width 227 height 20
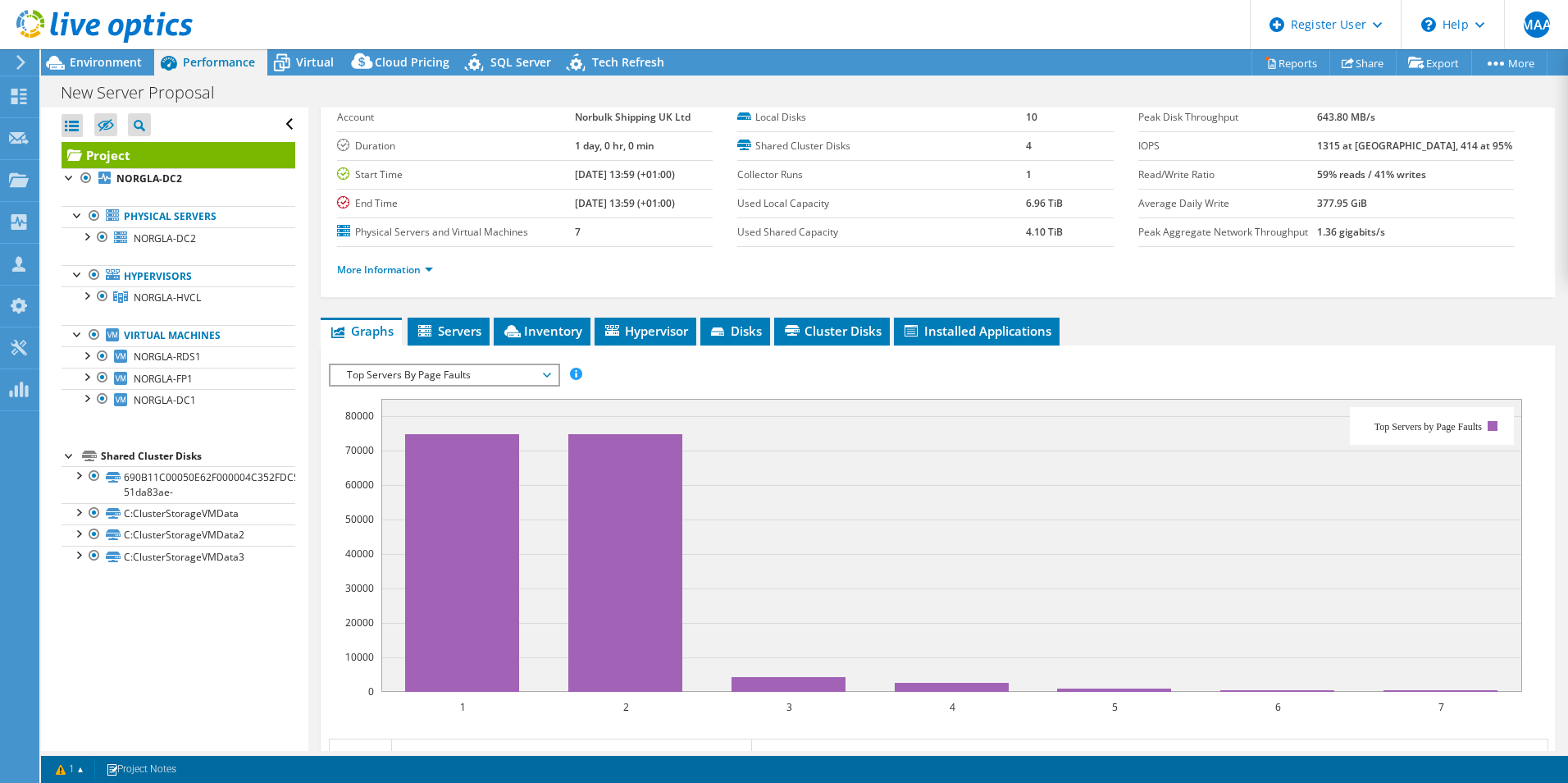
click at [506, 381] on span "Top Servers By Page Faults" at bounding box center [444, 376] width 211 height 20
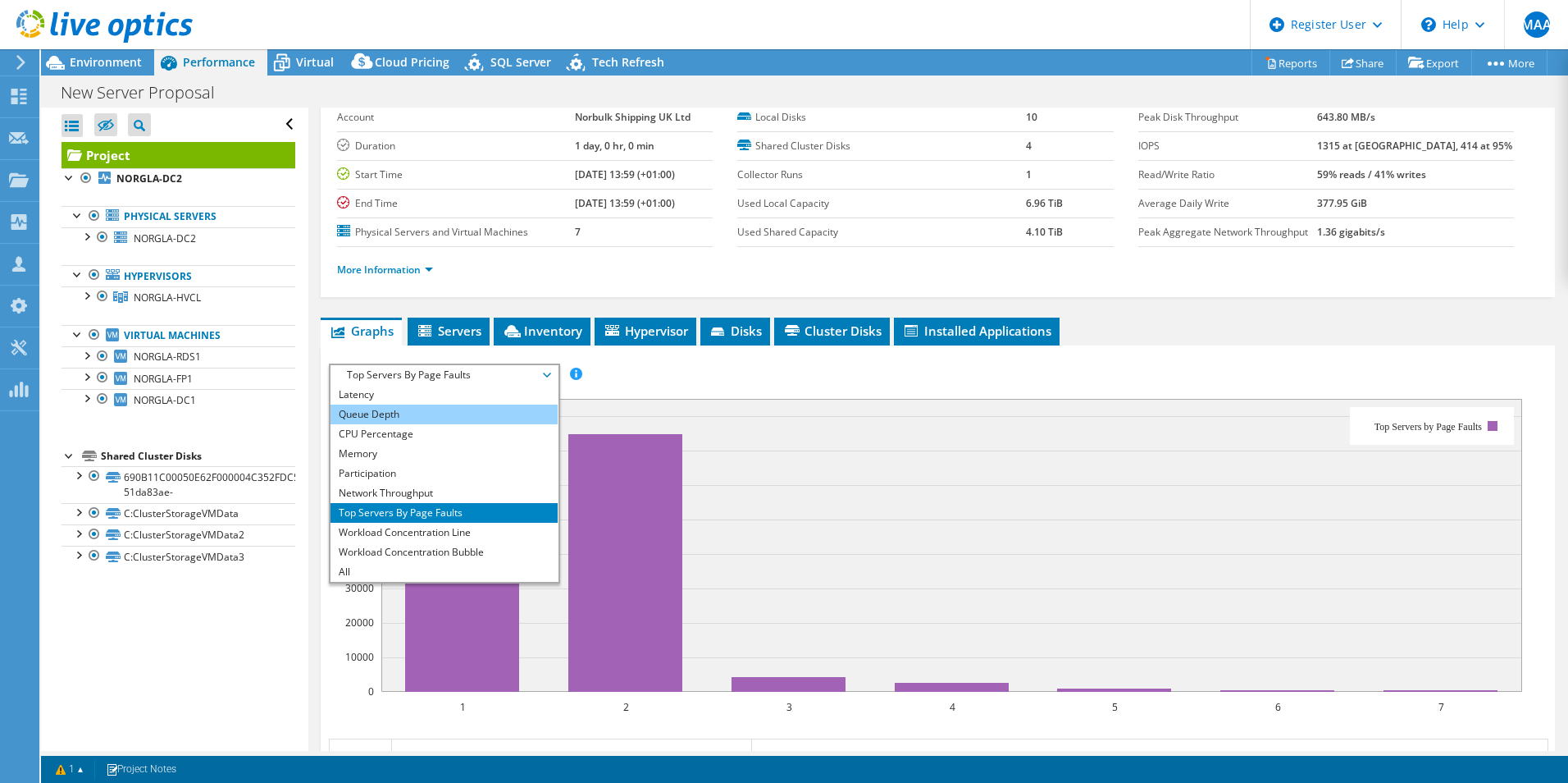
scroll to position [0, 0]
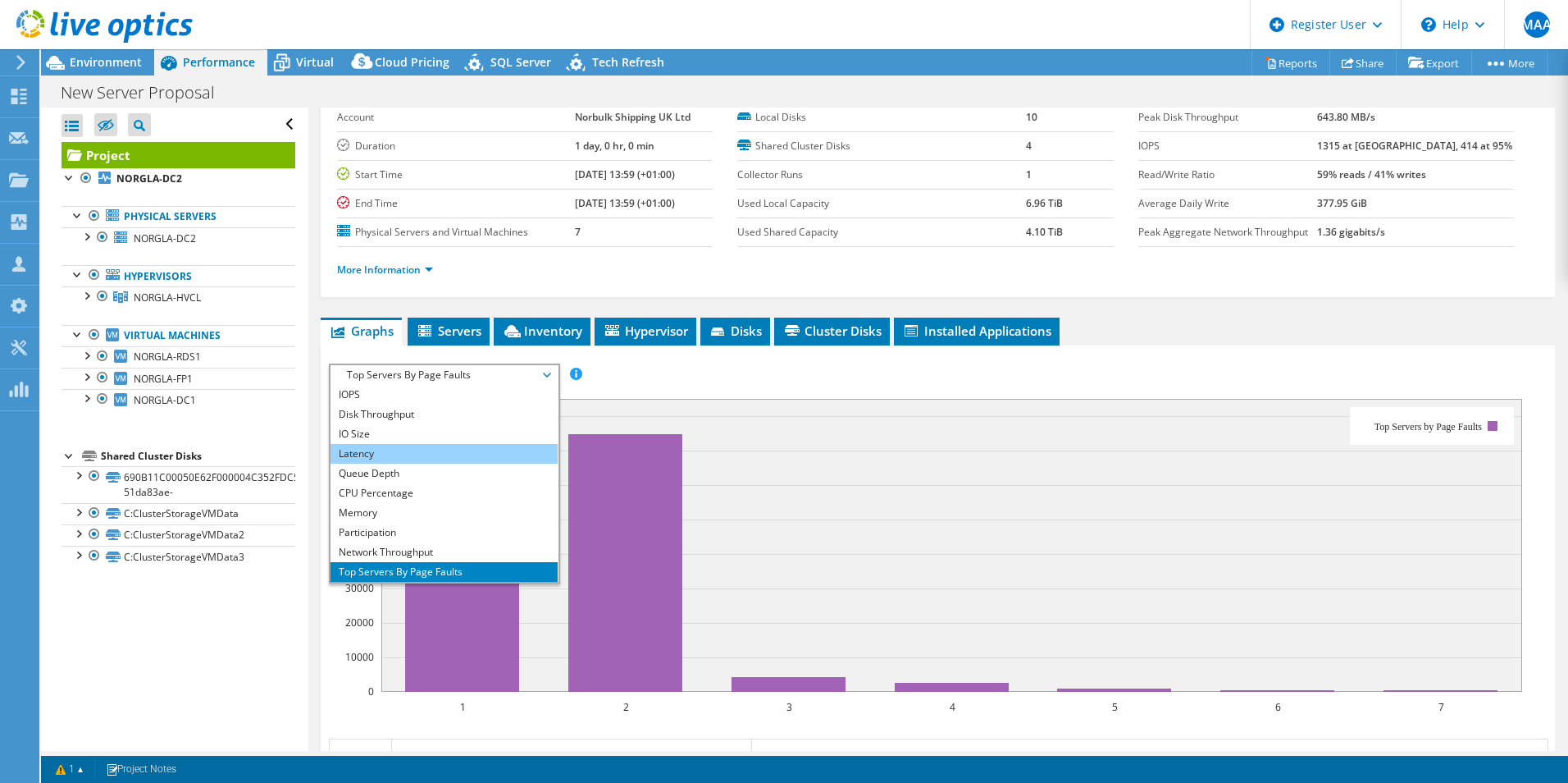
click at [388, 450] on li "Latency" at bounding box center [444, 454] width 227 height 20
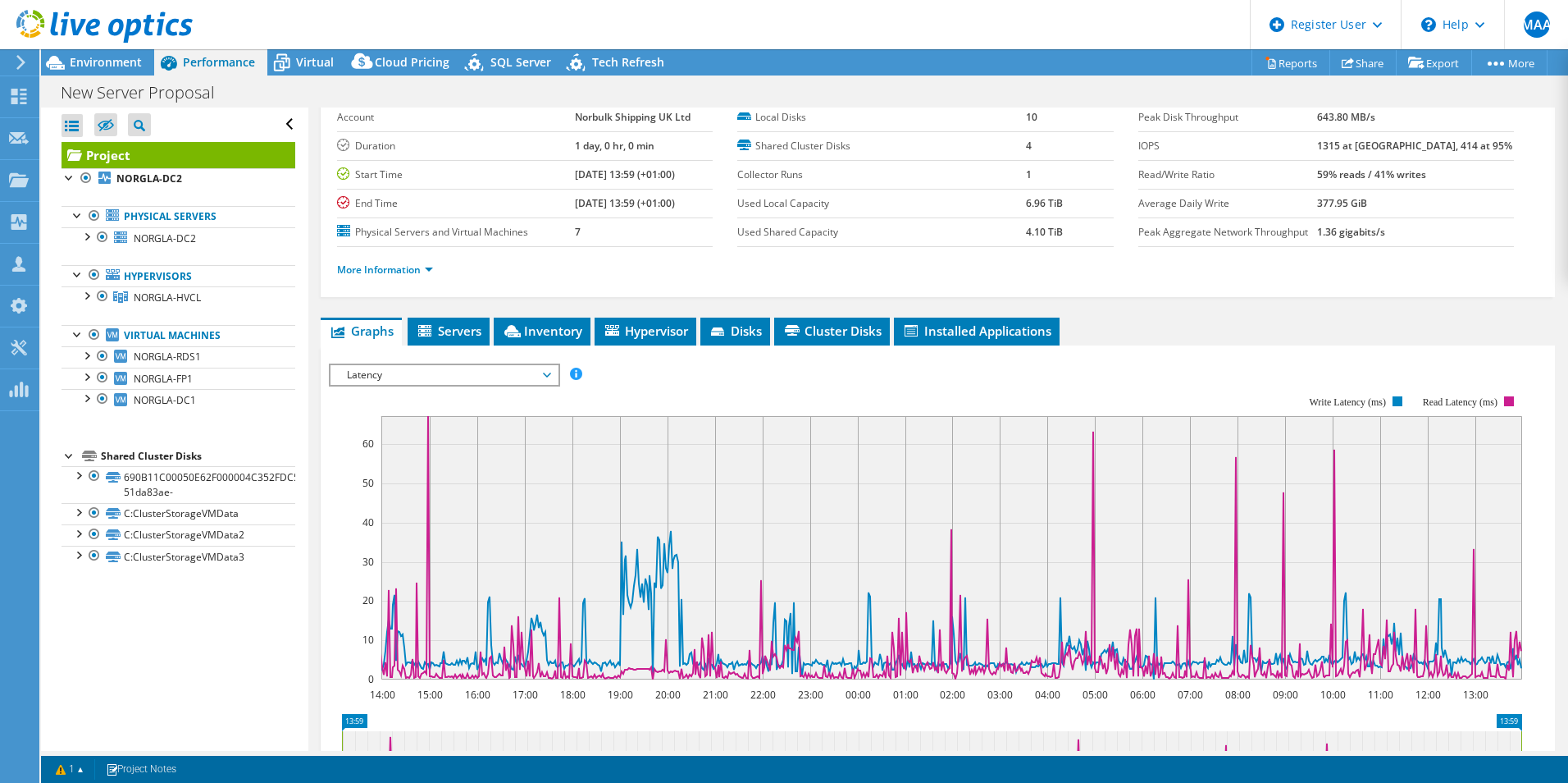
click at [498, 383] on span "Latency" at bounding box center [444, 376] width 211 height 20
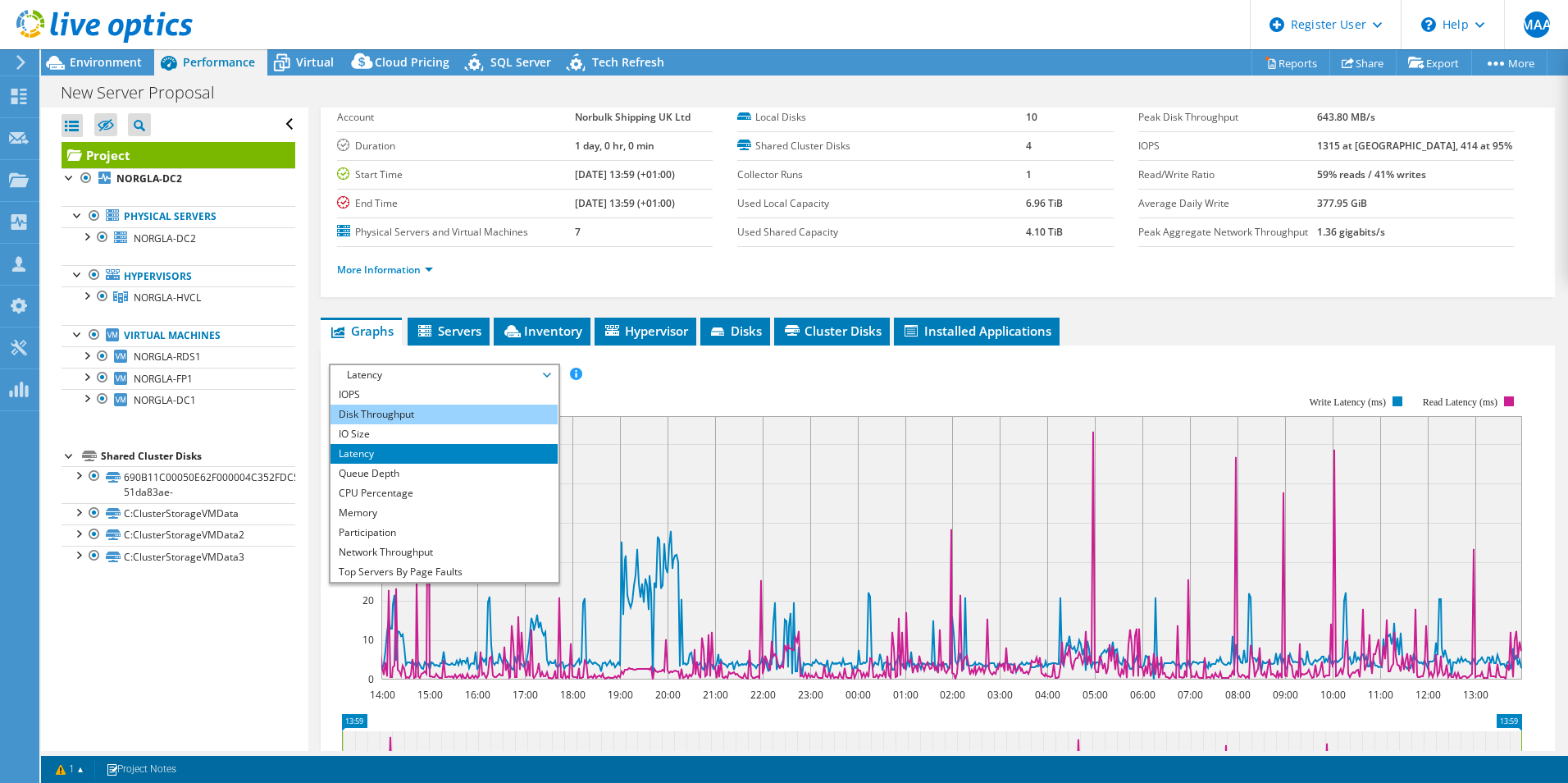
click at [470, 406] on li "Disk Throughput" at bounding box center [444, 414] width 227 height 20
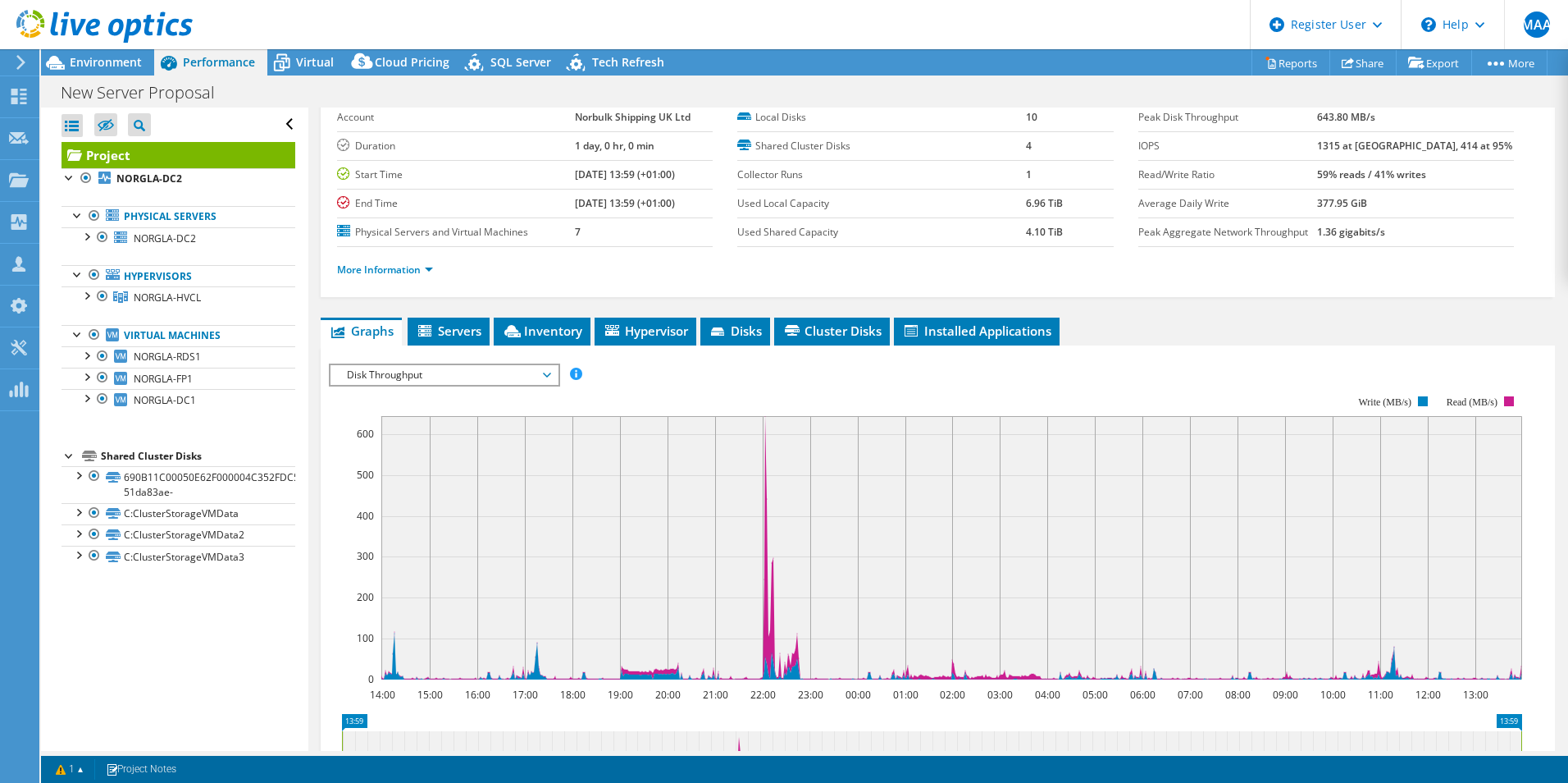
click at [484, 376] on span "Disk Throughput" at bounding box center [444, 376] width 211 height 20
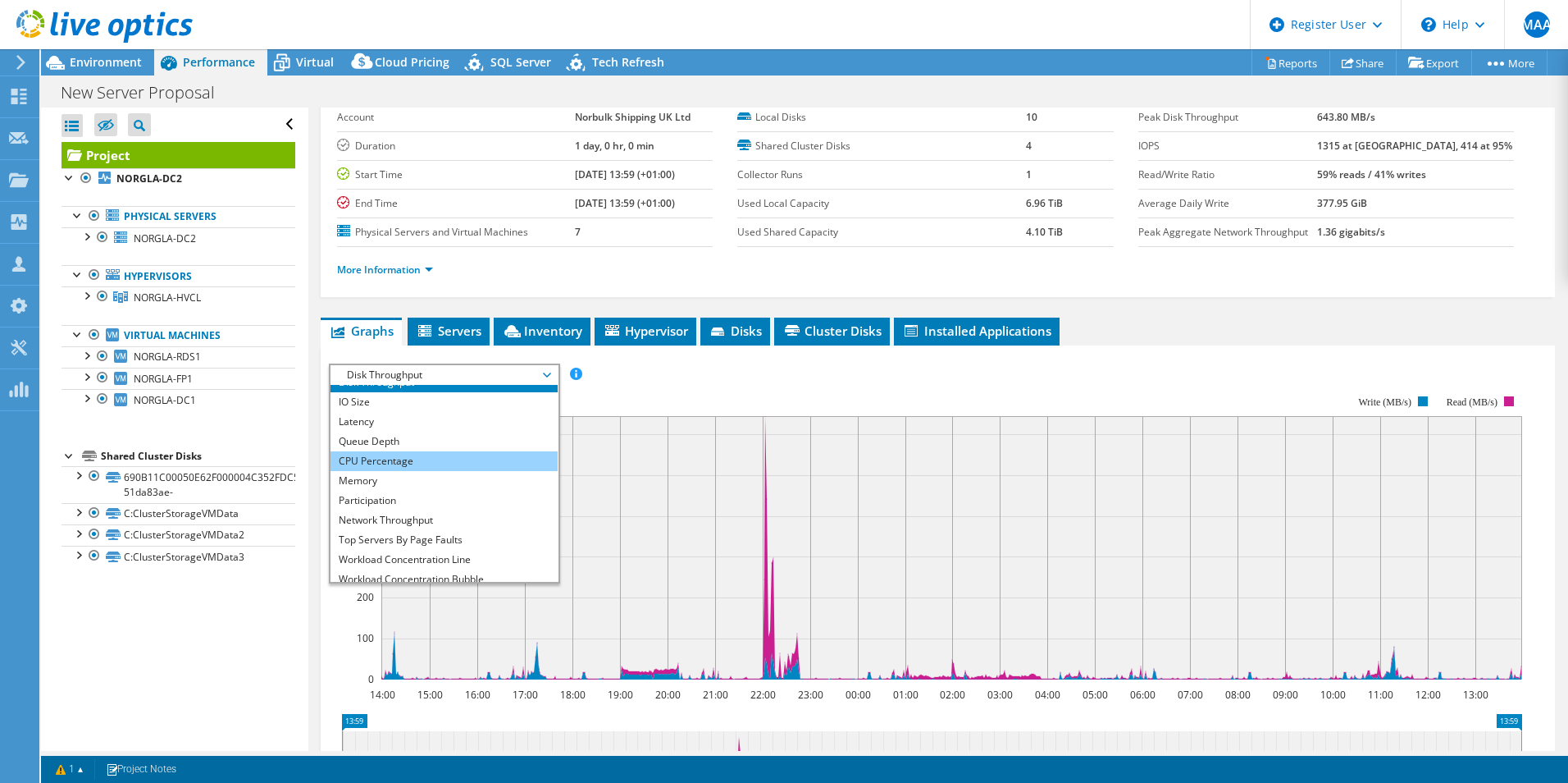
scroll to position [59, 0]
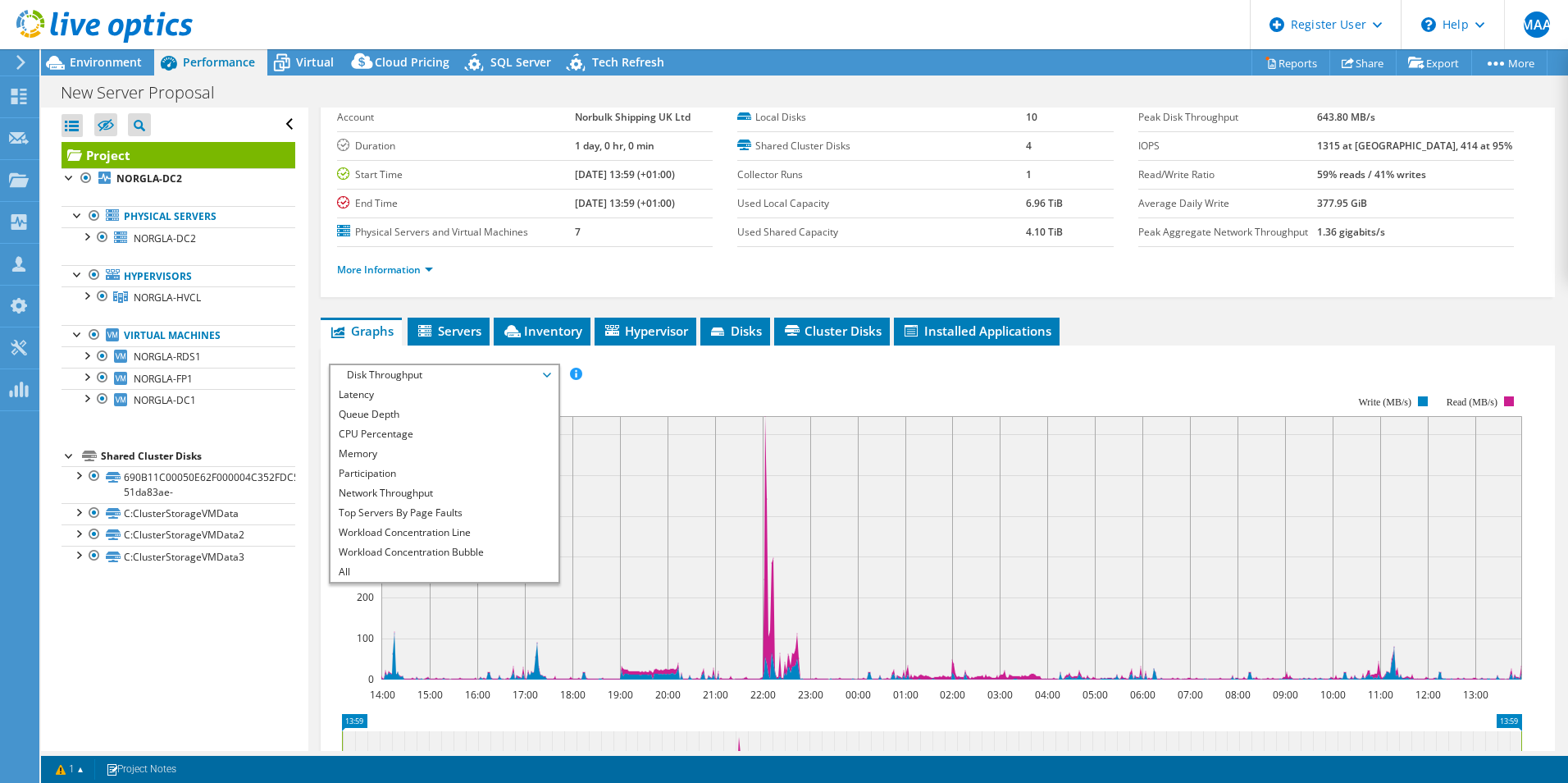
click at [862, 368] on div "IOPS Disk Throughput IO Size Latency Queue Depth CPU Percentage Memory Page Fau…" at bounding box center [937, 375] width 1217 height 22
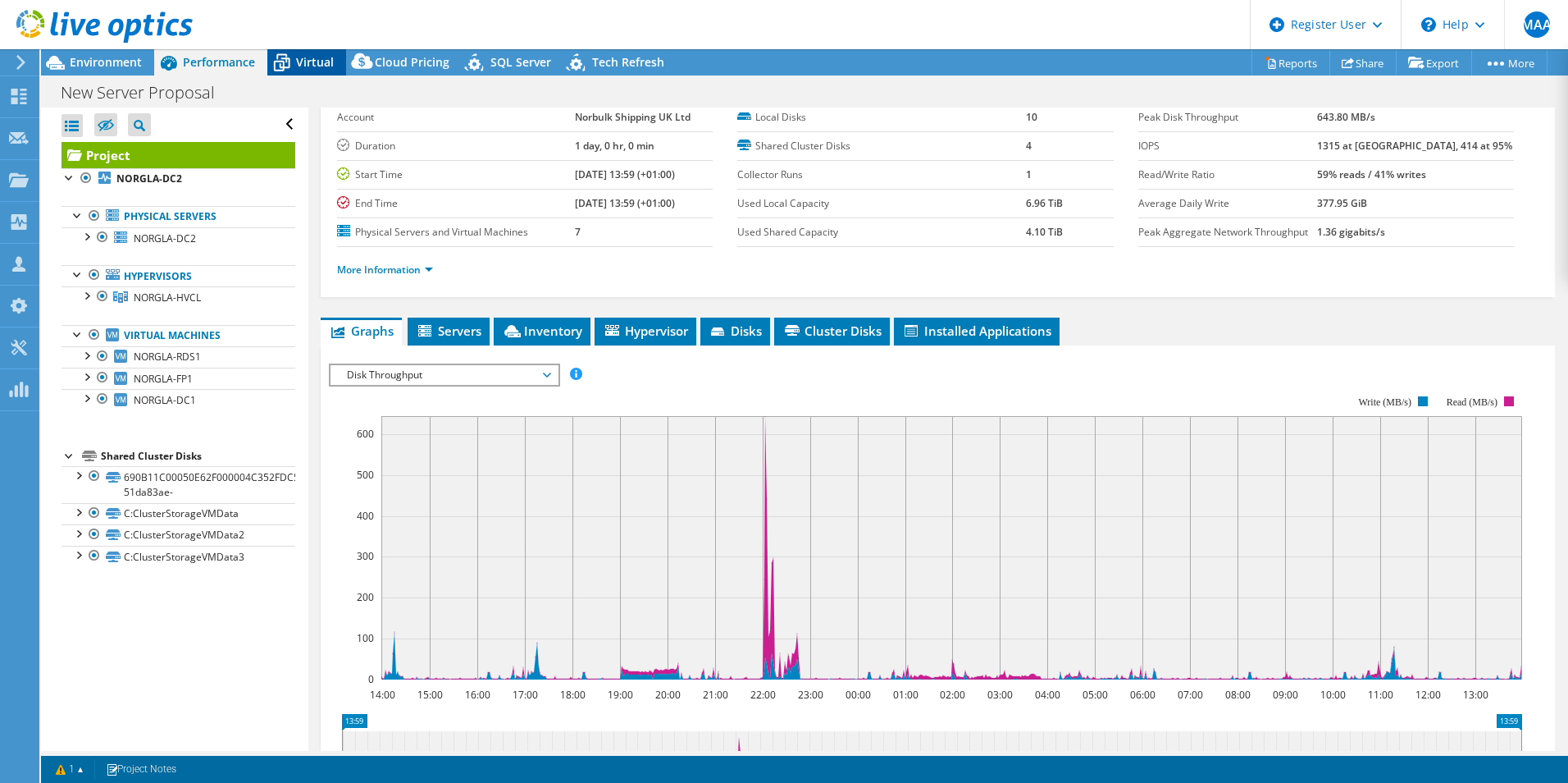
click at [319, 71] on div "Virtual" at bounding box center [306, 63] width 78 height 26
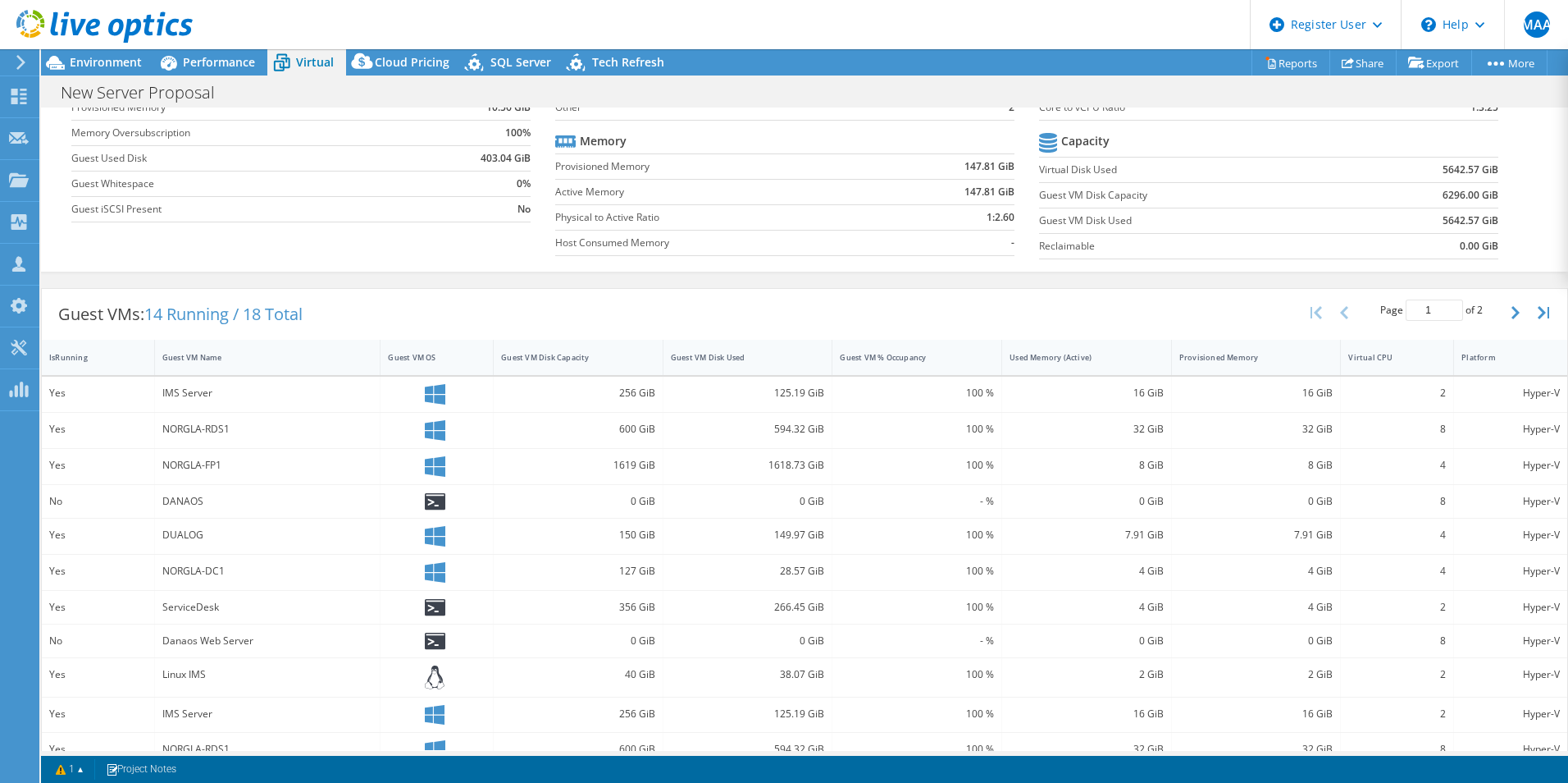
scroll to position [0, 0]
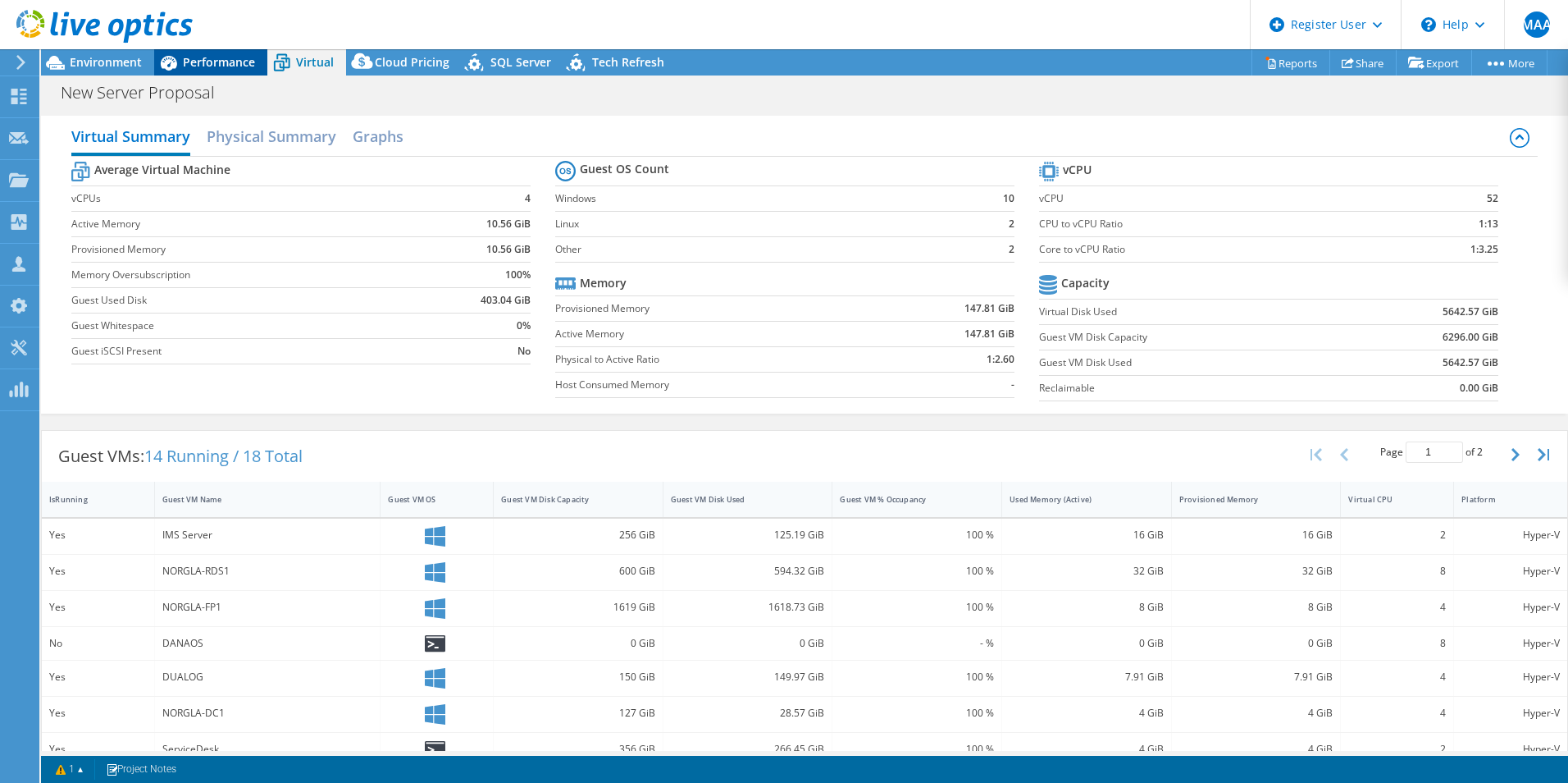
click at [183, 69] on span "Performance" at bounding box center [218, 63] width 72 height 16
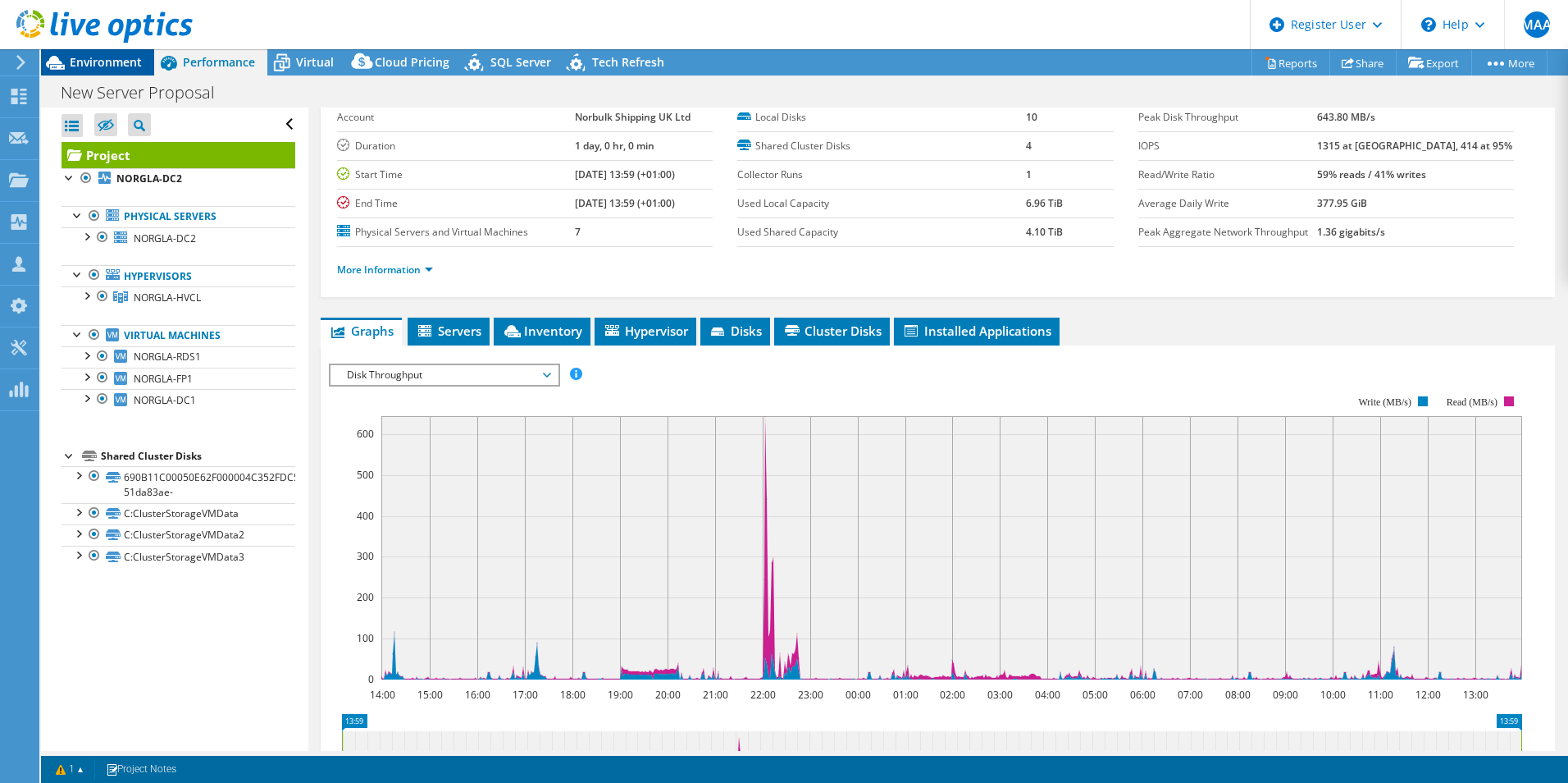
click at [124, 62] on span "Environment" at bounding box center [105, 63] width 72 height 16
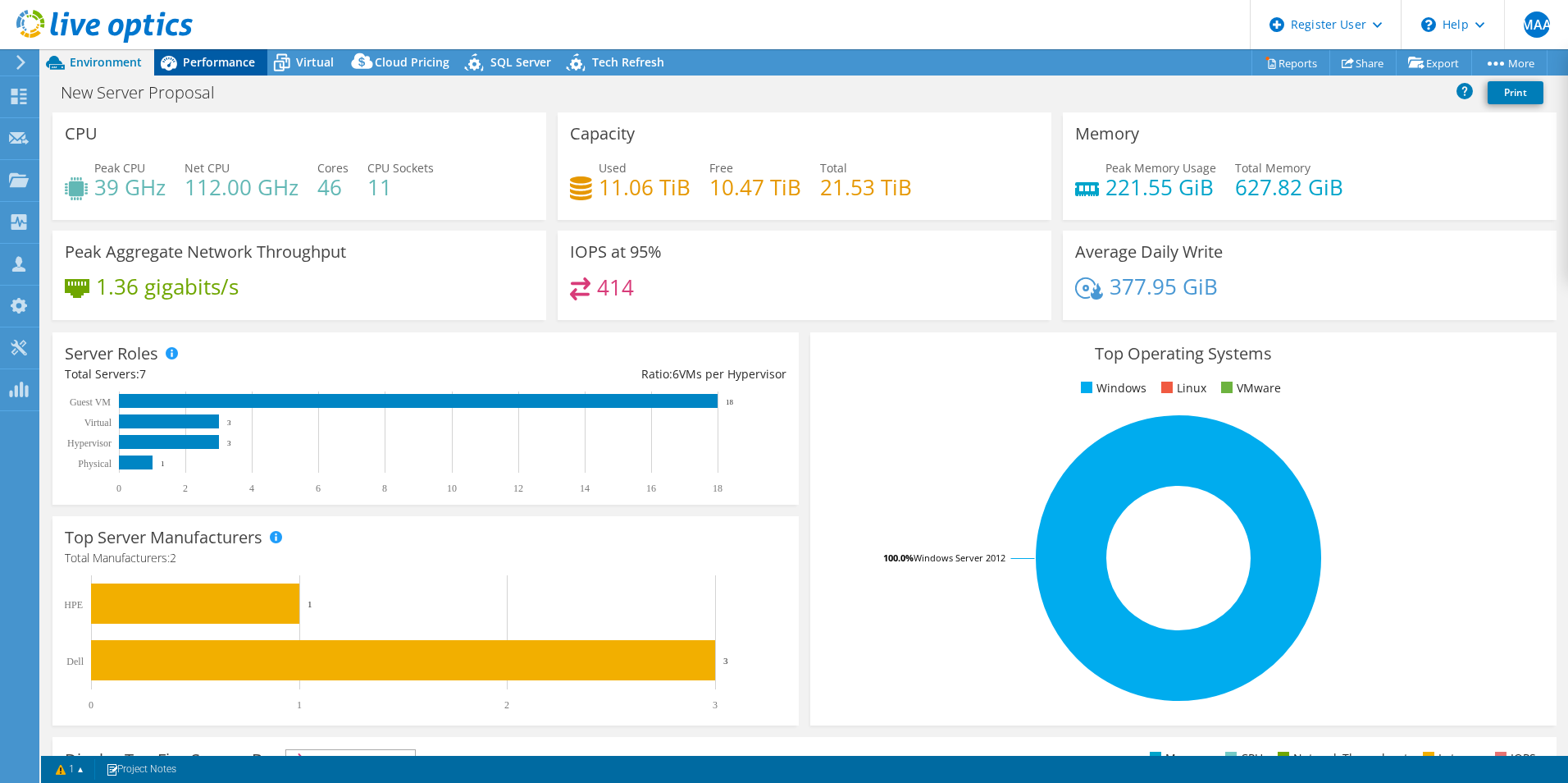
click at [237, 73] on div "Performance" at bounding box center [211, 63] width 113 height 26
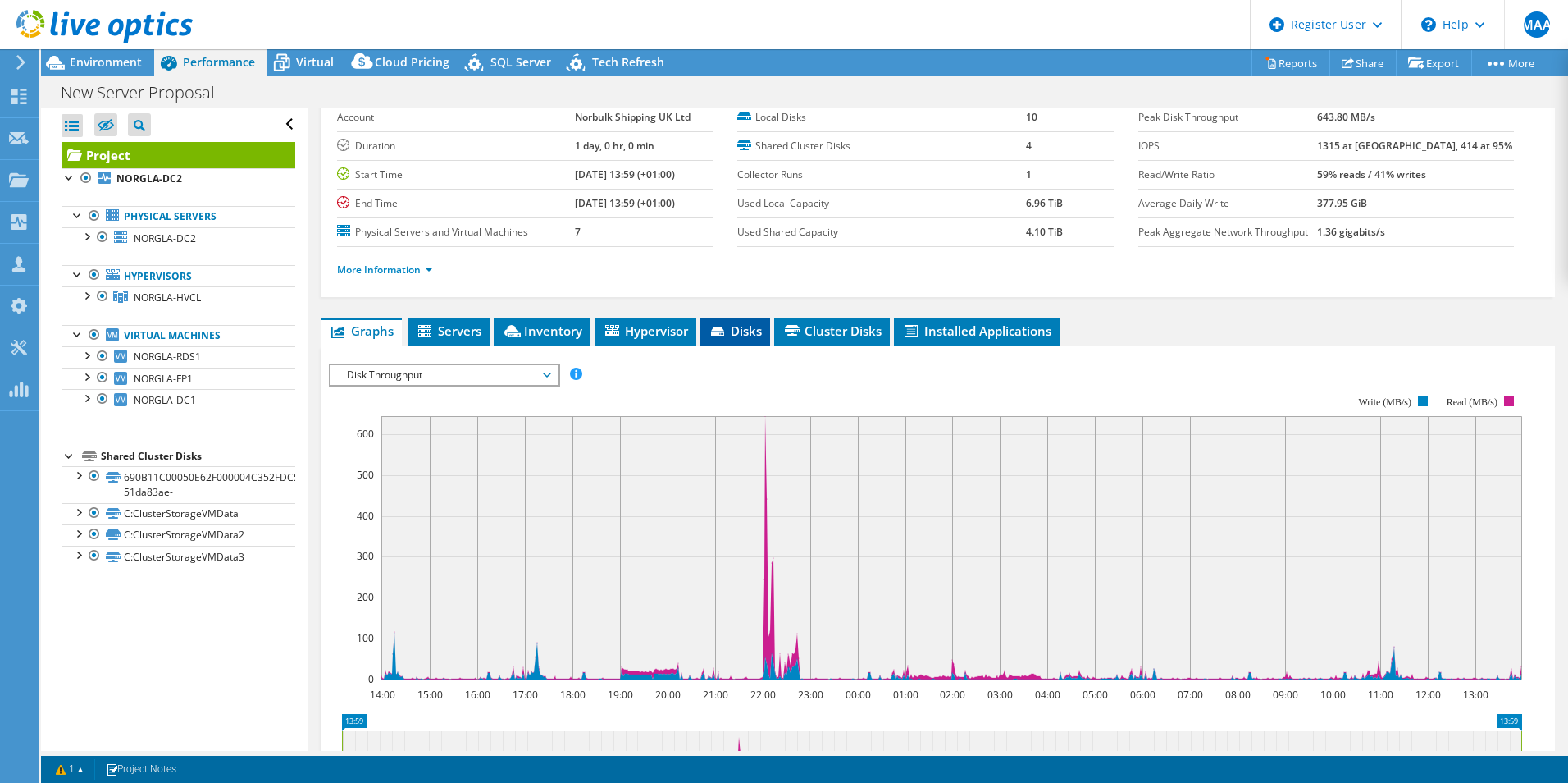
click at [747, 328] on span "Disks" at bounding box center [736, 331] width 54 height 17
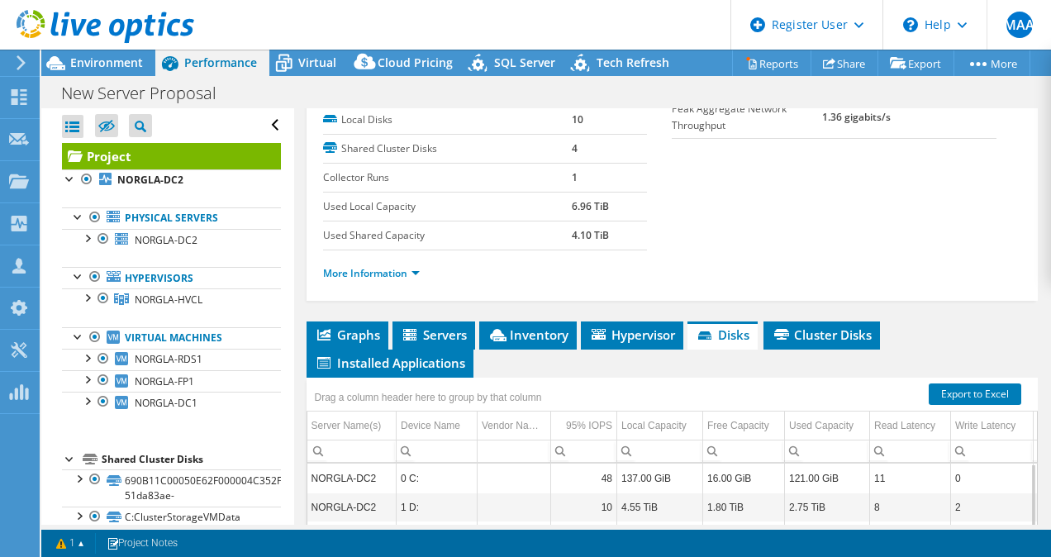
scroll to position [230, 0]
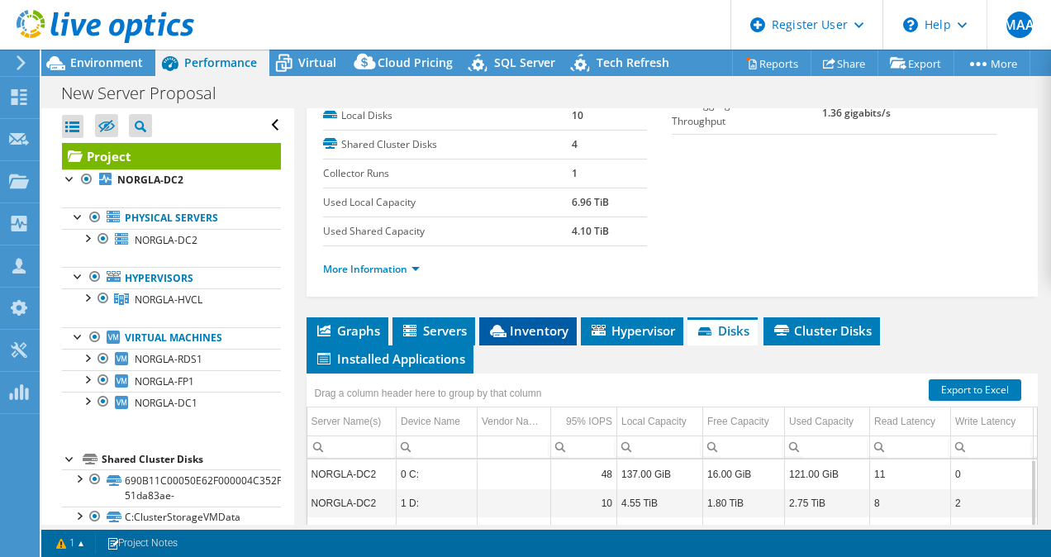
click at [544, 339] on span "Inventory" at bounding box center [527, 330] width 81 height 17
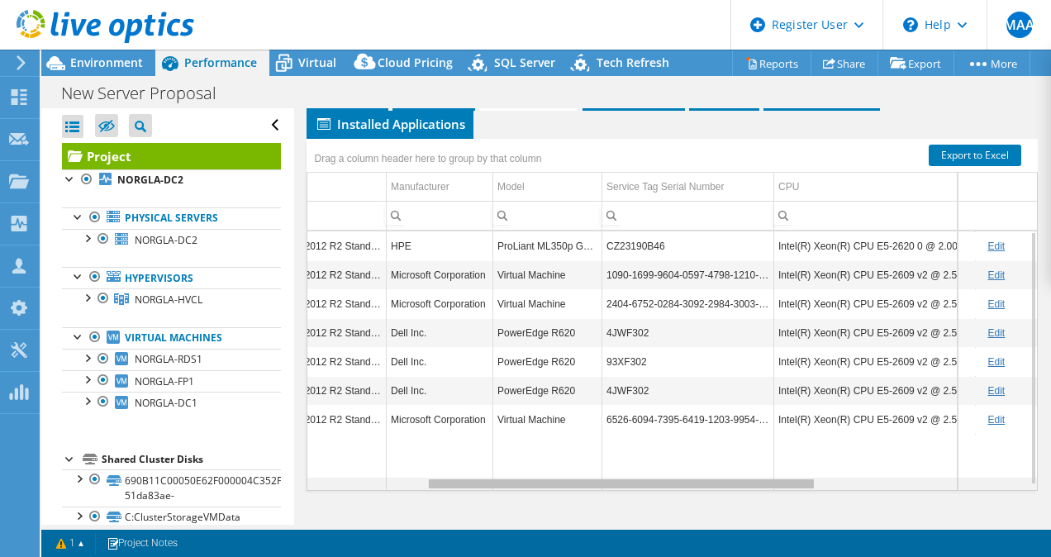
scroll to position [0, 0]
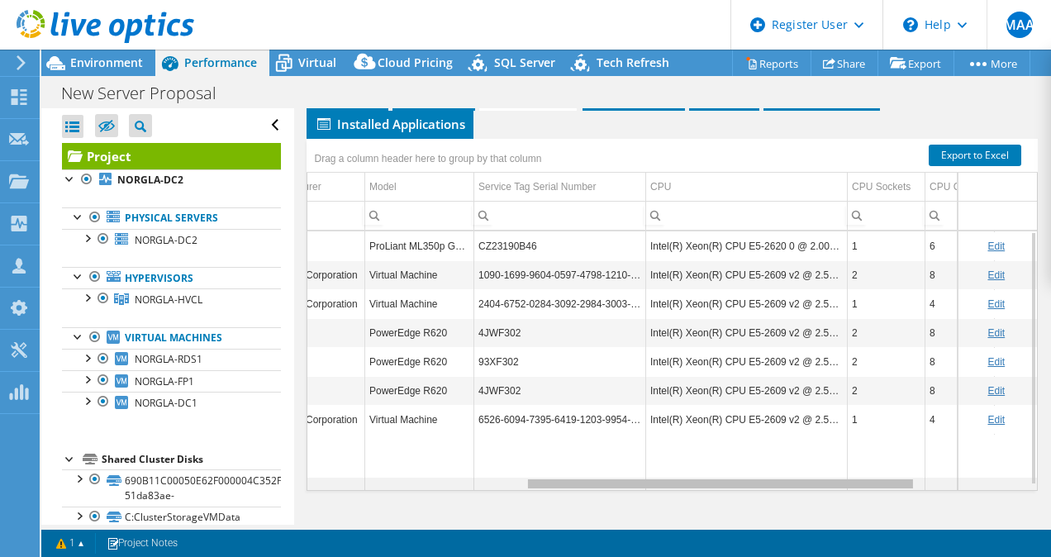
drag, startPoint x: 491, startPoint y: 496, endPoint x: 715, endPoint y: 518, distance: 225.7
click at [715, 518] on body "MAA Dell User Mohd Abdul Aleem Mohd.Abdul.Aleem@dell.com Dell My Profile Log Ou…" at bounding box center [525, 278] width 1051 height 557
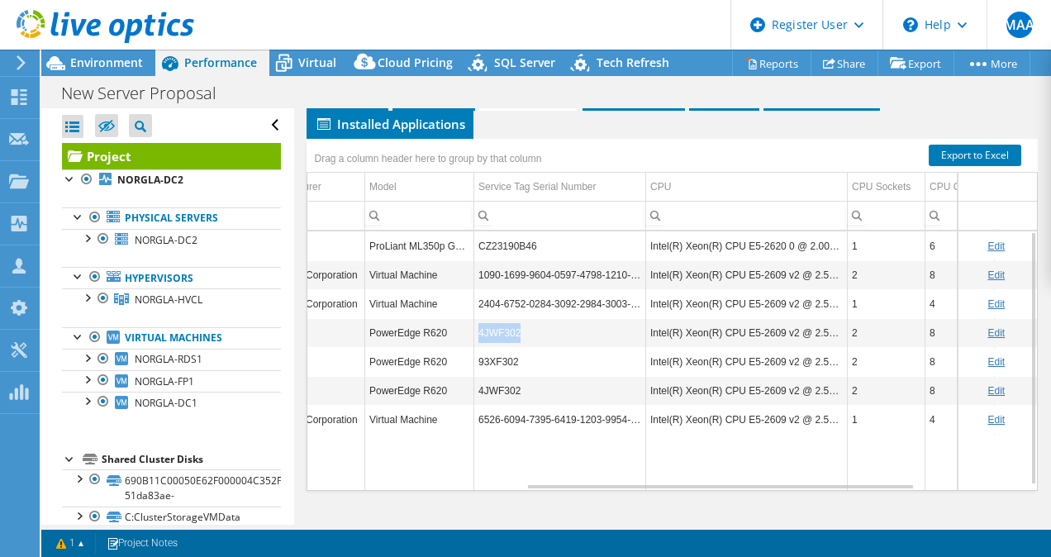
drag, startPoint x: 520, startPoint y: 344, endPoint x: 476, endPoint y: 349, distance: 44.9
click at [476, 347] on td "4JWF302" at bounding box center [560, 332] width 172 height 29
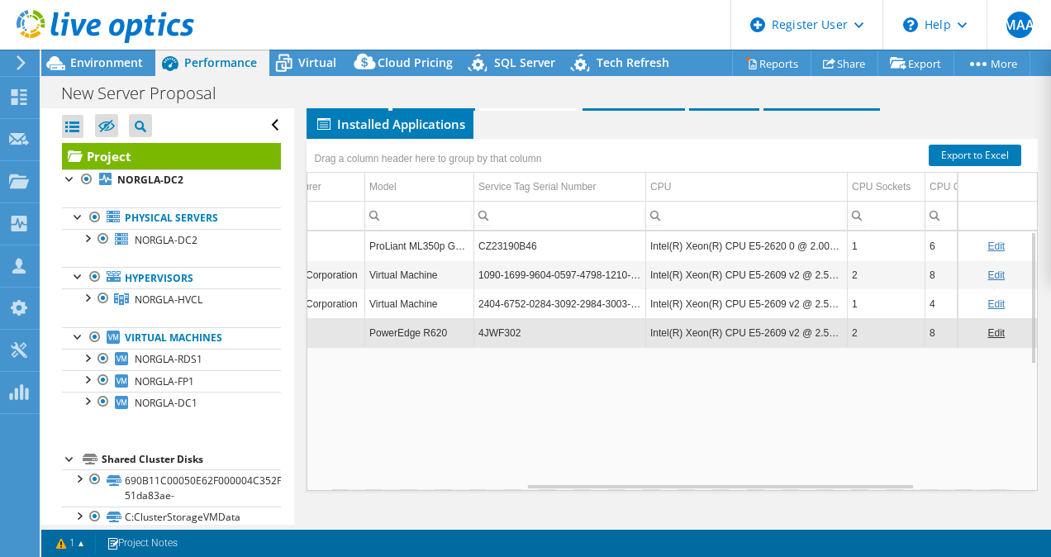
copy td "4JWF302"
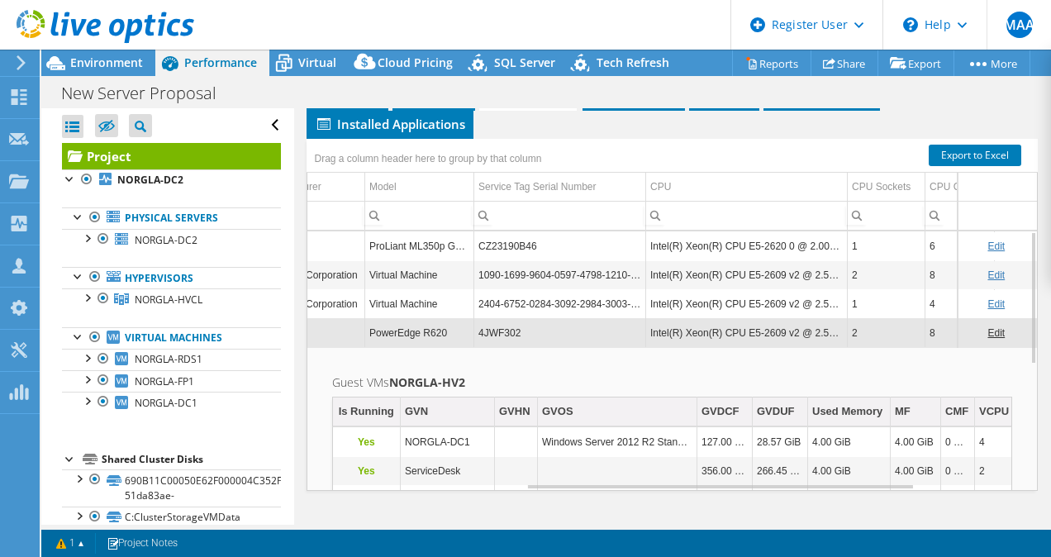
click at [498, 346] on td "4JWF302" at bounding box center [560, 332] width 172 height 29
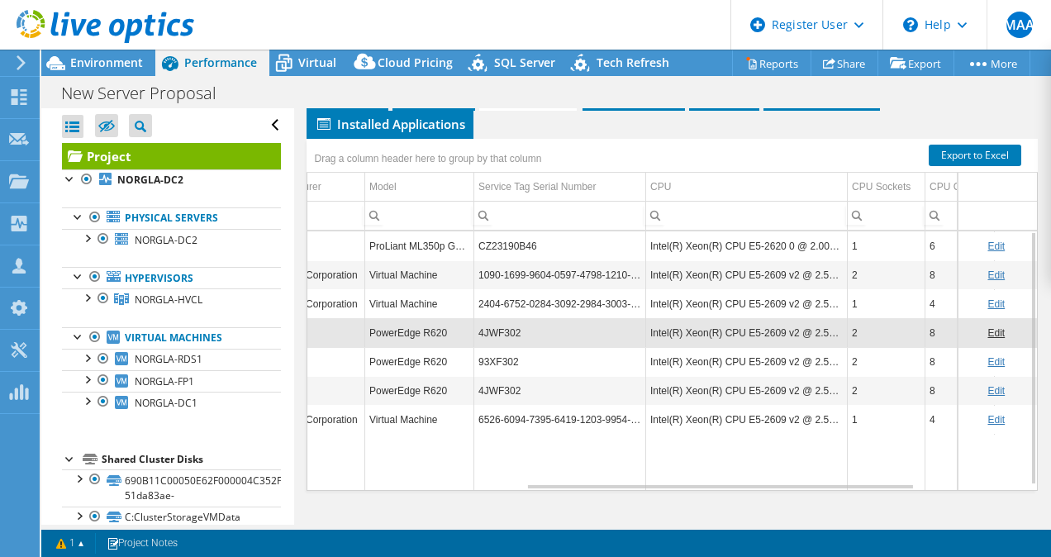
click at [498, 346] on td "4JWF302" at bounding box center [560, 332] width 172 height 29
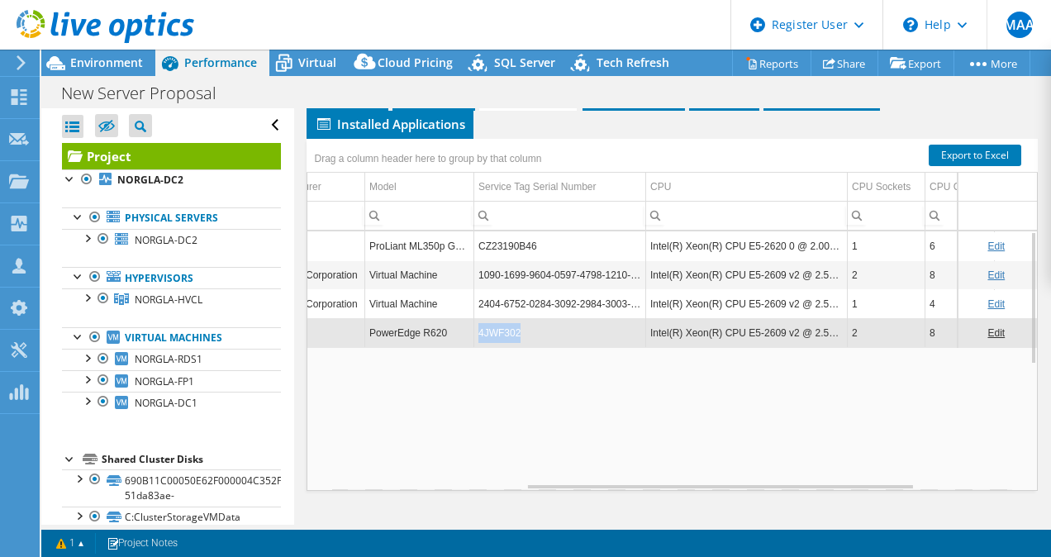
click at [498, 346] on td "4JWF302" at bounding box center [560, 332] width 172 height 29
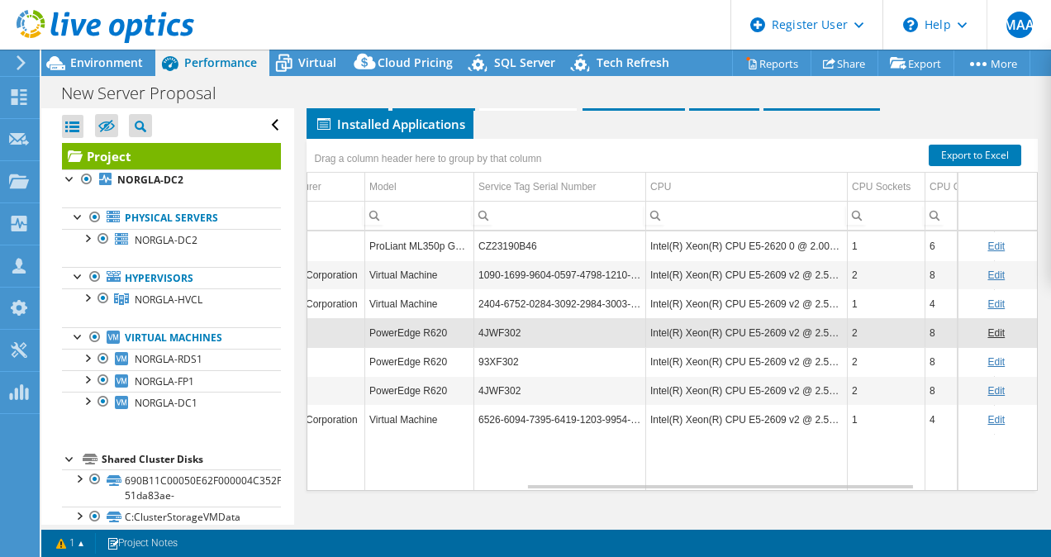
copy td "4JWF302"
click at [501, 343] on td "4JWF302" at bounding box center [560, 332] width 172 height 29
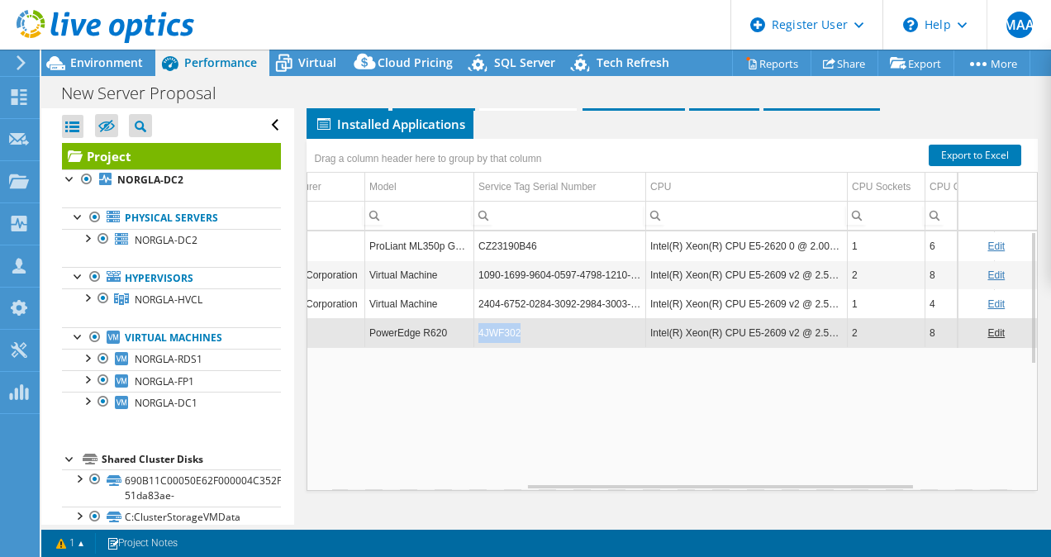
click at [501, 343] on td "4JWF302" at bounding box center [560, 332] width 172 height 29
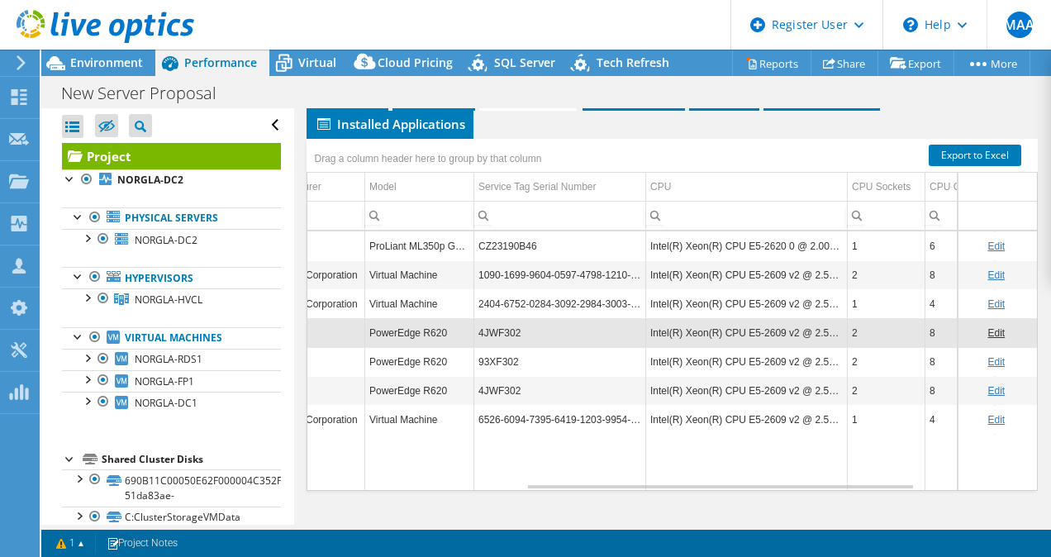
copy td "4JWF302"
click at [501, 343] on td "4JWF302" at bounding box center [560, 332] width 172 height 29
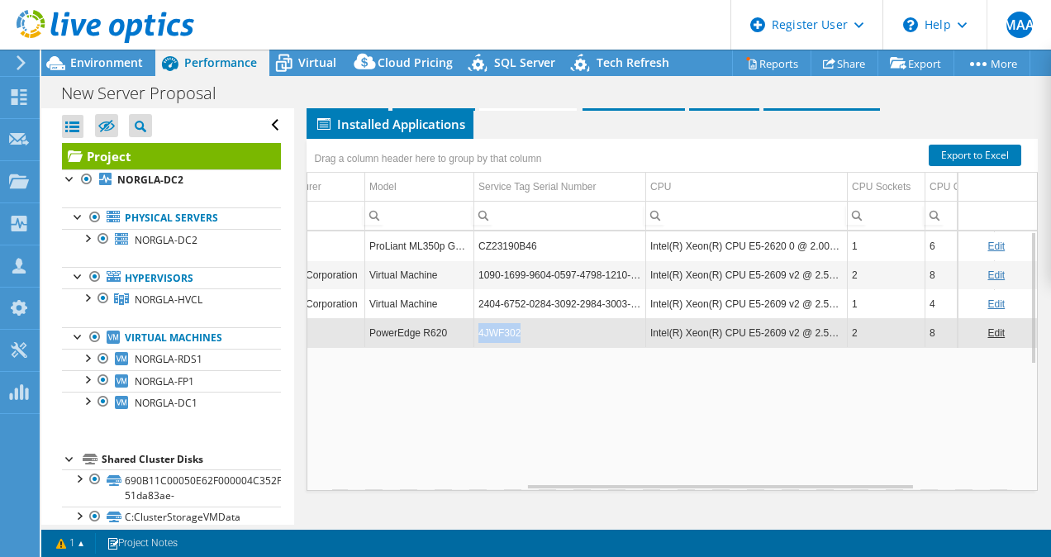
click at [501, 343] on td "4JWF302" at bounding box center [560, 332] width 172 height 29
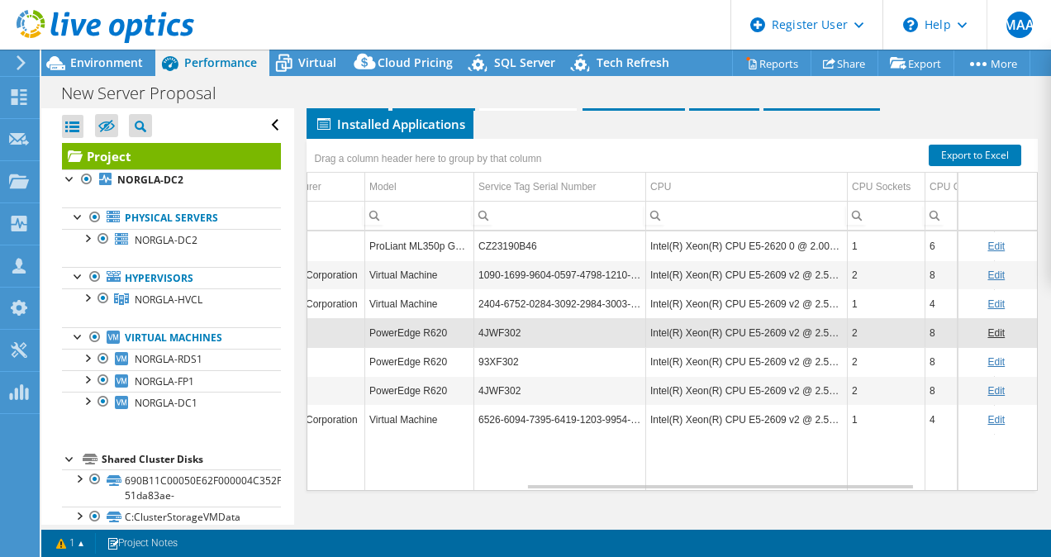
copy td "4JWF302"
